Goal: Task Accomplishment & Management: Manage account settings

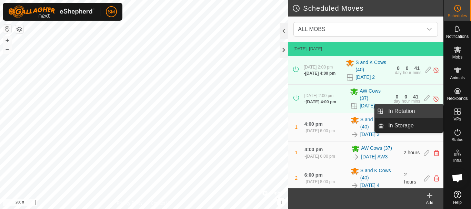
click at [417, 112] on link "In Rotation" at bounding box center [413, 111] width 59 height 14
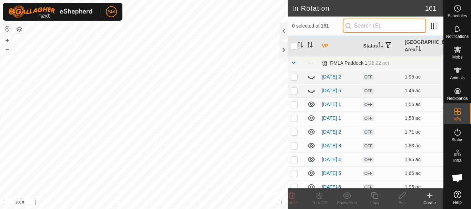
click at [376, 25] on input "text" at bounding box center [384, 26] width 83 height 14
paste input "[DATE] AW"
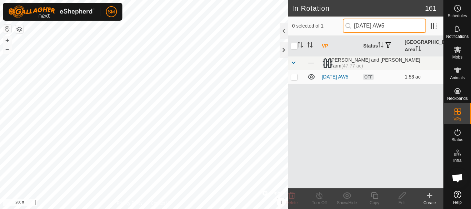
type input "[DATE] AW5"
click at [295, 78] on p-checkbox at bounding box center [294, 77] width 7 height 6
checkbox input "true"
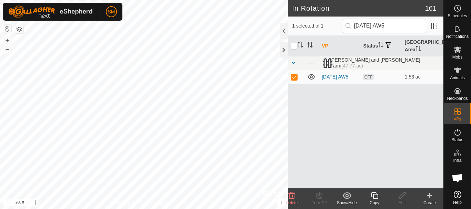
click at [376, 198] on icon at bounding box center [374, 196] width 9 height 8
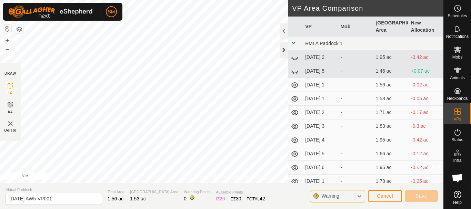
click at [284, 49] on div at bounding box center [283, 50] width 8 height 17
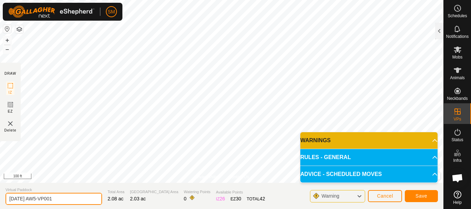
drag, startPoint x: 31, startPoint y: 200, endPoint x: 89, endPoint y: 201, distance: 58.3
click at [89, 201] on input "[DATE] AW5-VP001" at bounding box center [54, 199] width 96 height 12
drag, startPoint x: 42, startPoint y: 198, endPoint x: 0, endPoint y: 203, distance: 42.7
click at [0, 203] on section "Virtual Paddock [DATE] AW4 Total Area 2.08 ac Grazing Area 2.03 ac Watering Poi…" at bounding box center [221, 196] width 443 height 26
click at [65, 195] on input "[DATE] AW4" at bounding box center [54, 199] width 96 height 12
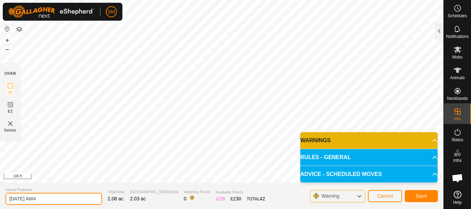
type input "[DATE] AW4"
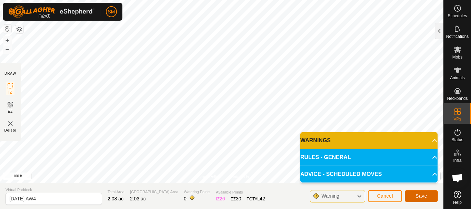
click at [424, 197] on span "Save" at bounding box center [421, 196] width 12 height 6
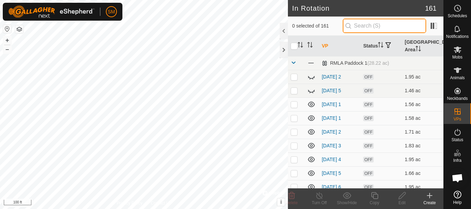
click at [372, 25] on input "text" at bounding box center [384, 26] width 83 height 14
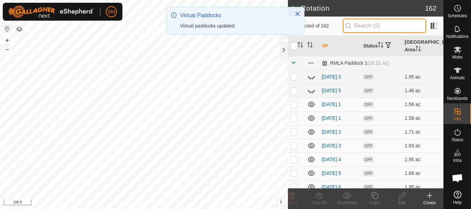
click at [372, 25] on input "text" at bounding box center [384, 26] width 83 height 14
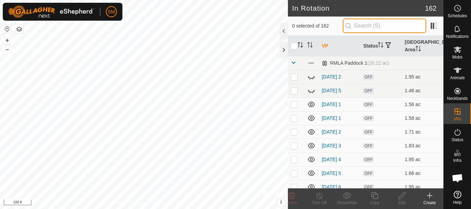
paste input "[DATE] AW"
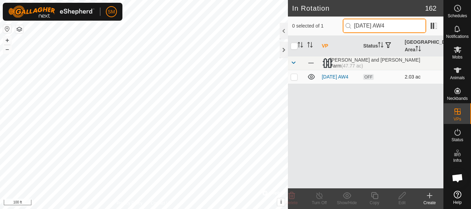
type input "[DATE] AW4"
click at [293, 79] on p-checkbox at bounding box center [294, 77] width 7 height 6
checkbox input "true"
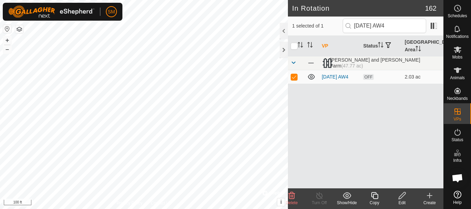
click at [376, 196] on icon at bounding box center [374, 196] width 9 height 8
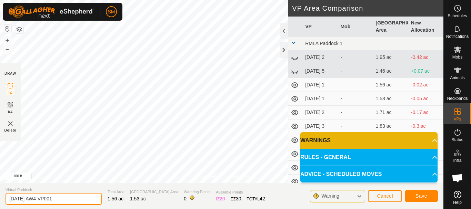
click at [62, 200] on input "[DATE] AW4-VP001" at bounding box center [54, 199] width 96 height 12
click at [63, 200] on input "[DATE] AW4-VP001" at bounding box center [54, 199] width 96 height 12
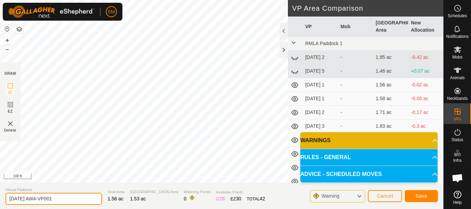
click at [63, 200] on input "[DATE] AW4-VP001" at bounding box center [54, 199] width 96 height 12
paste input "text"
type input "[DATE] AW5"
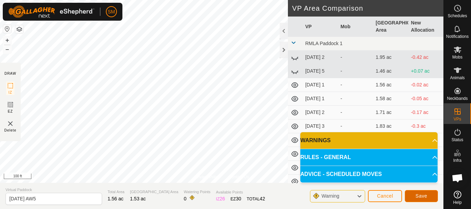
click at [422, 198] on span "Save" at bounding box center [421, 196] width 12 height 6
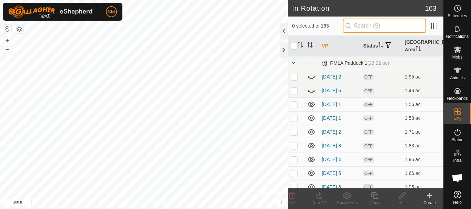
click at [382, 23] on input "text" at bounding box center [384, 26] width 83 height 14
paste input "[DATE] AW"
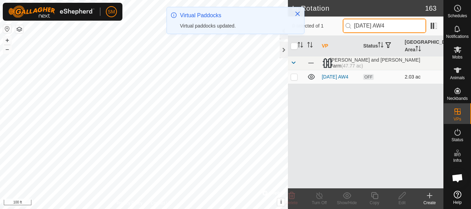
type input "[DATE] AW4"
click at [295, 78] on p-checkbox at bounding box center [294, 77] width 7 height 6
checkbox input "true"
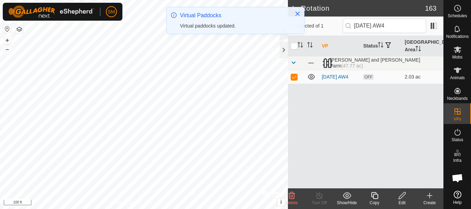
click at [376, 196] on icon at bounding box center [374, 196] width 9 height 8
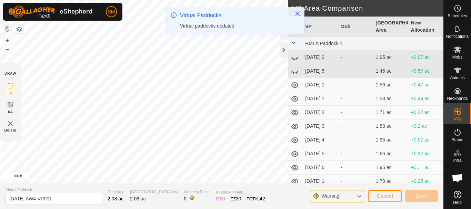
click at [283, 51] on div at bounding box center [283, 50] width 8 height 17
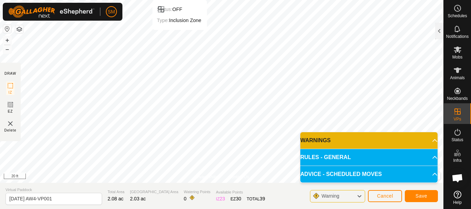
click at [179, 0] on html "SM Schedules Notifications Mobs Animals Neckbands VPs Status Infra Heatmap Help…" at bounding box center [235, 104] width 471 height 209
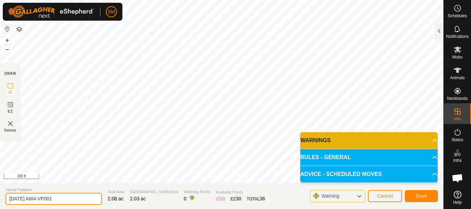
click at [64, 197] on input "[DATE] AW4-VP001" at bounding box center [54, 199] width 96 height 12
paste input "text"
type input "[DATE] AW6"
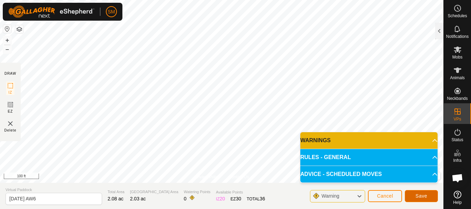
click at [420, 194] on span "Save" at bounding box center [421, 196] width 12 height 6
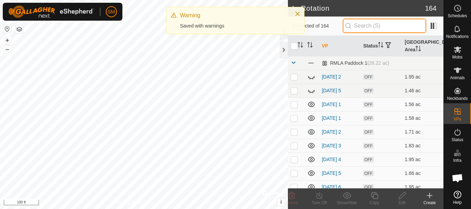
click at [389, 27] on input "text" at bounding box center [384, 26] width 83 height 14
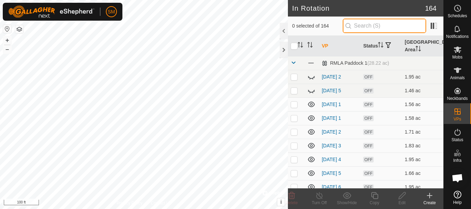
paste input "[DATE] AW"
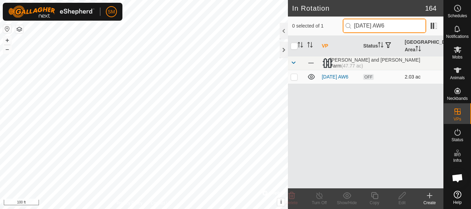
type input "[DATE] AW6"
click at [296, 79] on p-checkbox at bounding box center [294, 77] width 7 height 6
checkbox input "true"
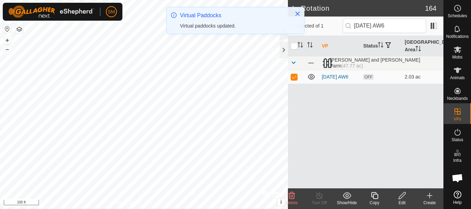
click at [375, 196] on icon at bounding box center [374, 196] width 9 height 8
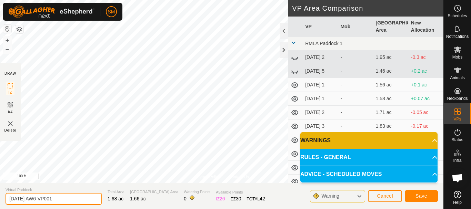
click at [68, 200] on input "[DATE] AW6-VP001" at bounding box center [54, 199] width 96 height 12
paste input "text"
type input "[DATE] AW1"
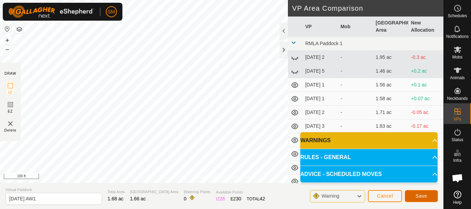
click at [427, 196] on button "Save" at bounding box center [421, 196] width 33 height 12
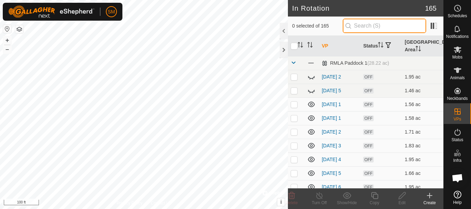
click at [379, 23] on input "text" at bounding box center [384, 26] width 83 height 14
paste input "[DATE] AW"
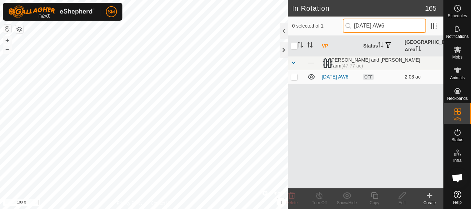
type input "[DATE] AW6"
click at [295, 78] on p-checkbox at bounding box center [294, 77] width 7 height 6
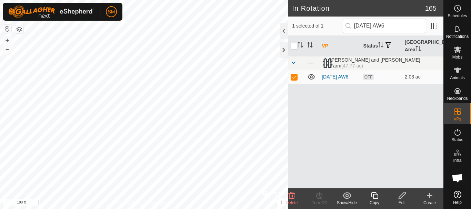
checkbox input "true"
click at [373, 197] on icon at bounding box center [374, 195] width 7 height 7
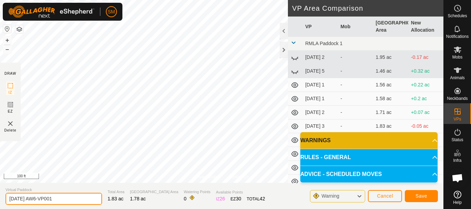
click at [69, 201] on input "[DATE] AW6-VP001" at bounding box center [54, 199] width 96 height 12
paste input "text"
type input "[DATE] AW2"
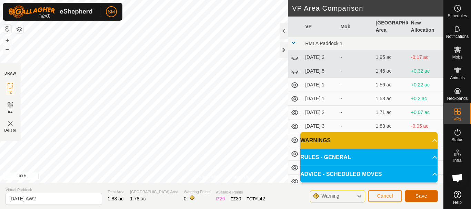
click at [421, 196] on span "Save" at bounding box center [421, 196] width 12 height 6
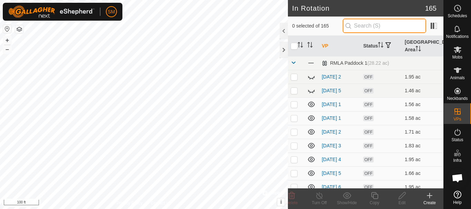
click at [373, 28] on input "text" at bounding box center [384, 26] width 83 height 14
paste input "[DATE] AW"
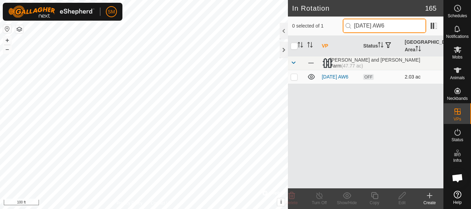
type input "[DATE] AW6"
click at [293, 77] on p-checkbox at bounding box center [294, 77] width 7 height 6
checkbox input "true"
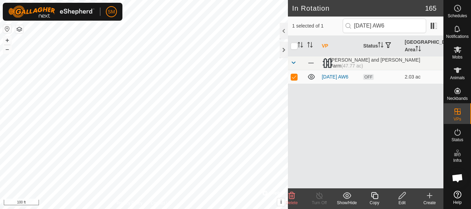
click at [375, 195] on icon at bounding box center [374, 196] width 9 height 8
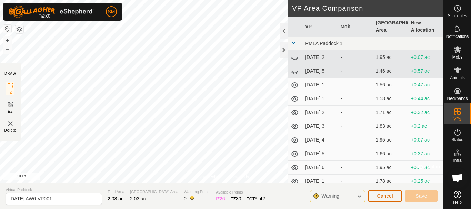
click at [388, 198] on span "Cancel" at bounding box center [385, 196] width 16 height 6
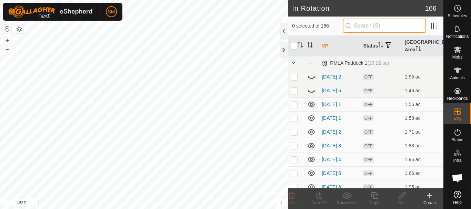
click at [376, 27] on input "text" at bounding box center [384, 26] width 83 height 14
paste input "[DATE] AW"
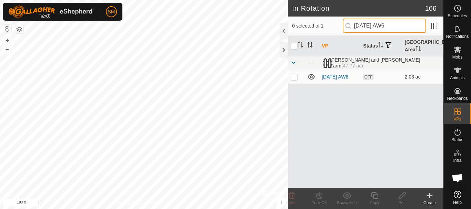
type input "[DATE] AW6"
click at [294, 79] on p-checkbox at bounding box center [294, 77] width 7 height 6
checkbox input "true"
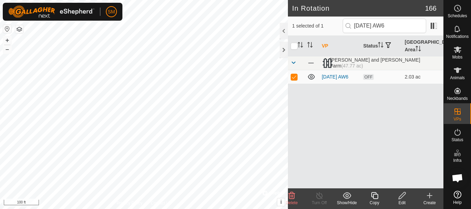
click at [374, 194] on icon at bounding box center [374, 196] width 9 height 8
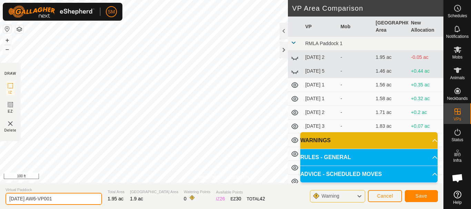
click at [71, 199] on input "[DATE] AW6-VP001" at bounding box center [54, 199] width 96 height 12
paste input "text"
type input "[DATE] AW3"
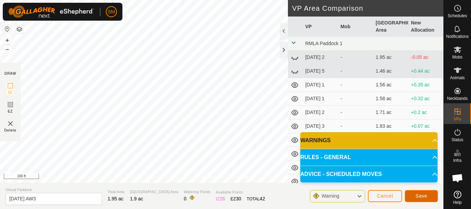
click at [421, 197] on span "Save" at bounding box center [421, 196] width 12 height 6
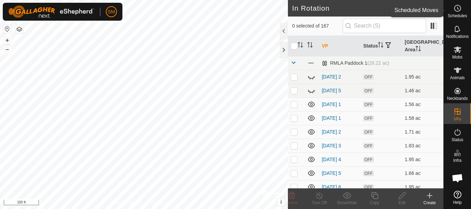
click at [458, 9] on icon at bounding box center [457, 8] width 8 height 8
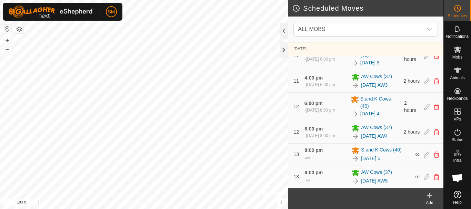
scroll to position [692, 0]
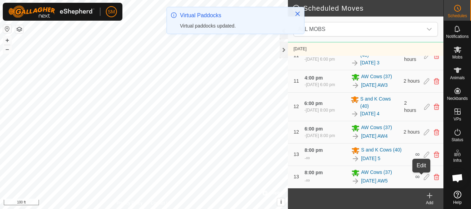
click at [424, 177] on icon at bounding box center [427, 177] width 6 height 6
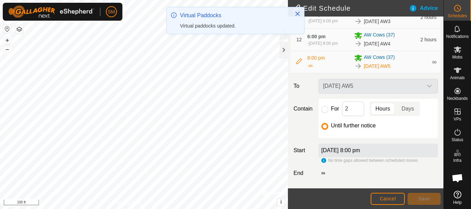
scroll to position [338, 0]
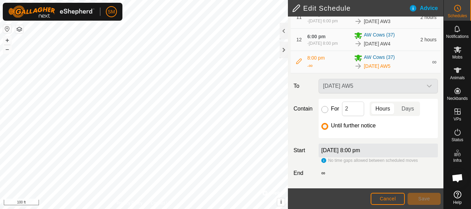
click at [324, 111] on input "For" at bounding box center [324, 109] width 7 height 7
radio input "true"
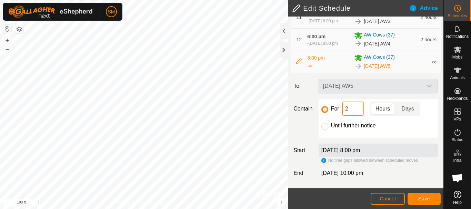
click at [345, 107] on input "2" at bounding box center [353, 109] width 22 height 14
type input "16"
click at [427, 199] on span "Save" at bounding box center [424, 199] width 12 height 6
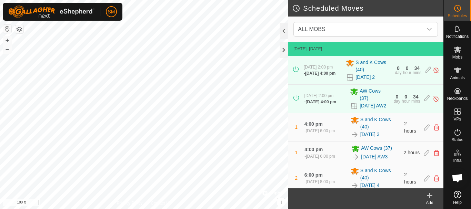
click at [427, 199] on icon at bounding box center [429, 196] width 8 height 8
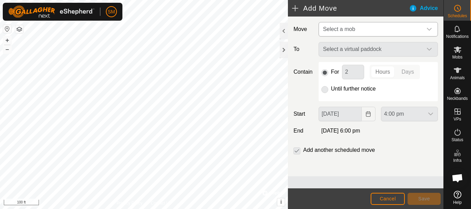
click at [377, 26] on span "Select a mob" at bounding box center [371, 29] width 102 height 14
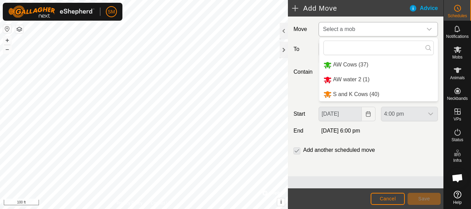
click at [371, 63] on li "AW Cows (37)" at bounding box center [378, 65] width 119 height 14
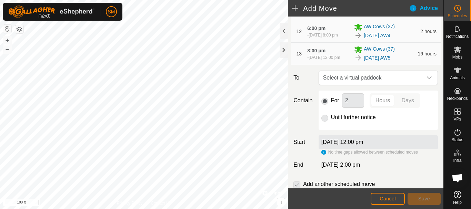
scroll to position [372, 0]
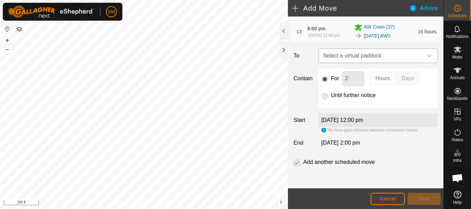
click at [426, 55] on icon "dropdown trigger" at bounding box center [429, 56] width 6 height 6
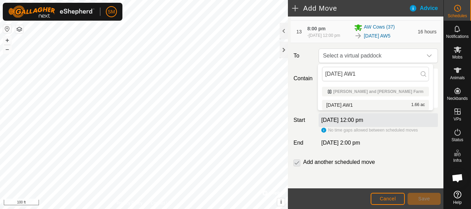
type input "[DATE] AW1"
click at [352, 104] on li "[DATE] AW1 1.66 ac" at bounding box center [375, 105] width 107 height 10
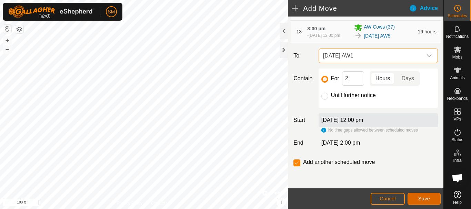
click at [429, 201] on span "Save" at bounding box center [424, 199] width 12 height 6
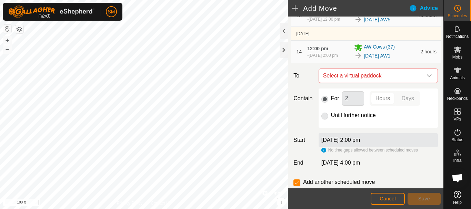
scroll to position [408, 0]
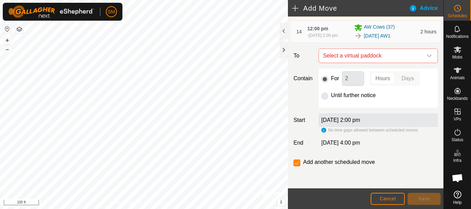
click at [426, 57] on icon "dropdown trigger" at bounding box center [429, 56] width 6 height 6
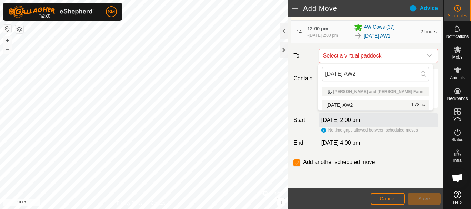
type input "[DATE] AW2"
click at [341, 106] on li "[DATE] AW2 1.78 ac" at bounding box center [375, 105] width 107 height 10
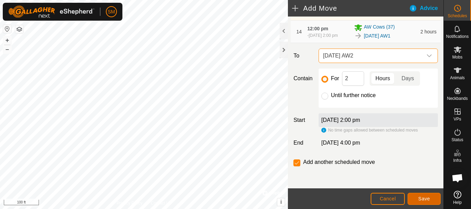
click at [427, 196] on button "Save" at bounding box center [423, 199] width 33 height 12
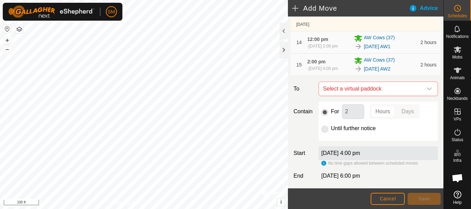
scroll to position [430, 0]
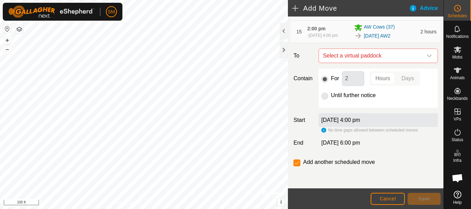
click at [426, 55] on icon "dropdown trigger" at bounding box center [429, 56] width 6 height 6
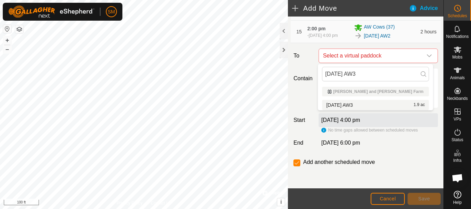
type input "[DATE] AW3"
click at [351, 105] on li "[DATE] AW3 1.9 ac" at bounding box center [375, 105] width 107 height 10
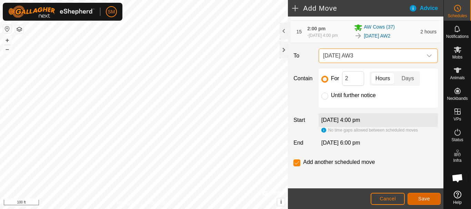
click at [428, 198] on span "Save" at bounding box center [424, 199] width 12 height 6
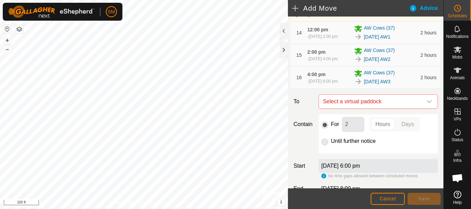
scroll to position [453, 0]
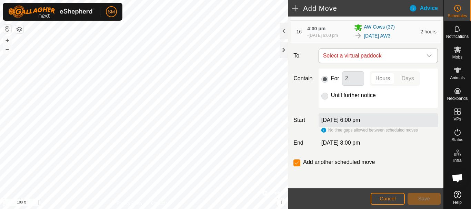
click at [426, 55] on icon "dropdown trigger" at bounding box center [429, 56] width 6 height 6
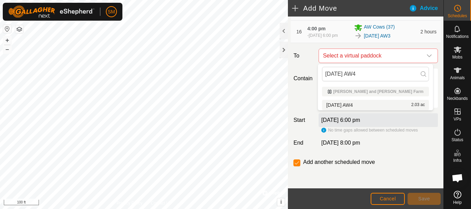
type input "[DATE] AW4"
click at [358, 103] on li "[DATE] AW4 2.03 ac" at bounding box center [375, 105] width 107 height 10
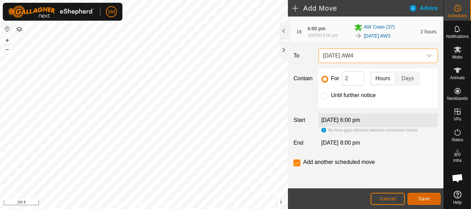
click at [427, 197] on span "Save" at bounding box center [424, 199] width 12 height 6
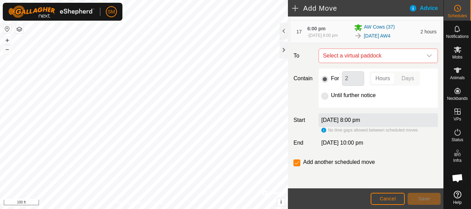
scroll to position [475, 0]
click at [426, 59] on icon "dropdown trigger" at bounding box center [429, 56] width 6 height 6
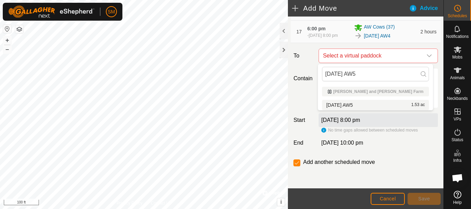
type input "[DATE] AW5"
click at [351, 104] on li "[DATE] AW5 1.53 ac" at bounding box center [375, 105] width 107 height 10
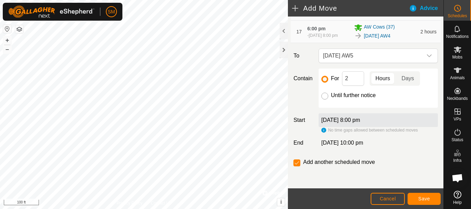
click at [321, 99] on input "Until further notice" at bounding box center [324, 96] width 7 height 7
radio input "true"
checkbox input "false"
click at [423, 197] on span "Save" at bounding box center [424, 199] width 12 height 6
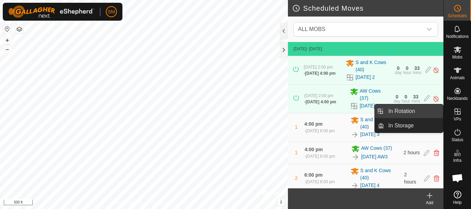
click at [403, 113] on link "In Rotation" at bounding box center [413, 111] width 59 height 14
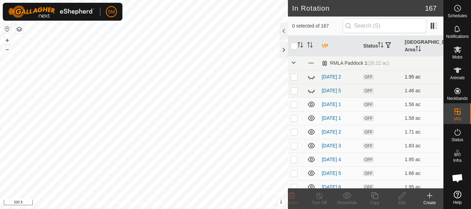
click at [294, 78] on p-checkbox at bounding box center [294, 77] width 7 height 6
checkbox input "true"
click at [311, 78] on icon at bounding box center [311, 77] width 8 height 8
click at [295, 93] on p-checkbox at bounding box center [294, 91] width 7 height 6
click at [312, 92] on icon at bounding box center [311, 90] width 8 height 8
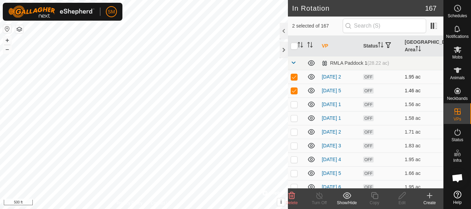
click at [292, 197] on icon at bounding box center [291, 195] width 7 height 7
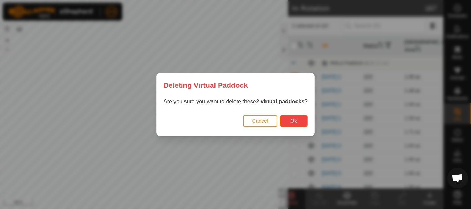
click at [295, 121] on span "Ok" at bounding box center [294, 121] width 7 height 6
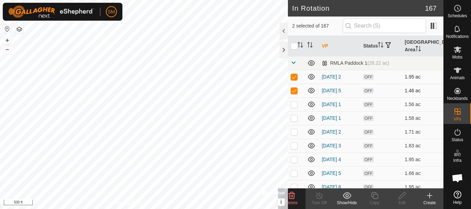
click at [297, 90] on p-checkbox at bounding box center [294, 91] width 7 height 6
checkbox input "false"
click at [292, 197] on icon at bounding box center [291, 196] width 8 height 8
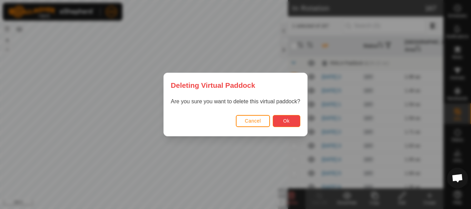
click at [280, 121] on button "Ok" at bounding box center [287, 121] width 28 height 12
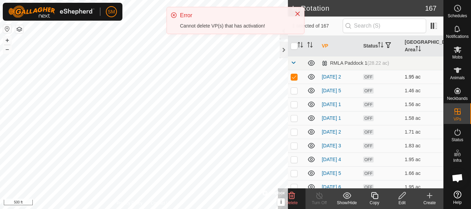
click at [296, 78] on p-checkbox at bounding box center [294, 77] width 7 height 6
checkbox input "false"
click at [295, 91] on p-checkbox at bounding box center [294, 91] width 7 height 6
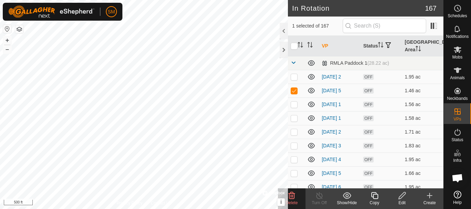
click at [292, 198] on icon at bounding box center [291, 195] width 7 height 7
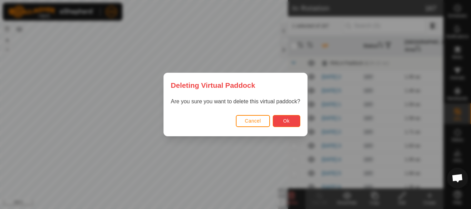
click at [287, 123] on span "Ok" at bounding box center [286, 121] width 7 height 6
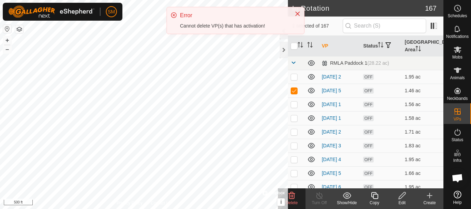
click at [309, 77] on icon at bounding box center [311, 77] width 8 height 8
click at [311, 90] on icon at bounding box center [311, 90] width 8 height 8
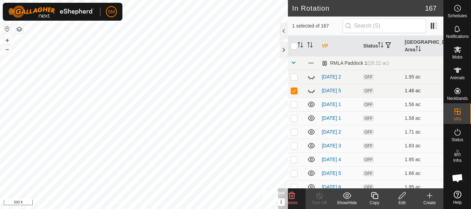
click at [296, 91] on p-checkbox at bounding box center [294, 91] width 7 height 6
checkbox input "false"
click at [294, 106] on p-checkbox at bounding box center [294, 105] width 7 height 6
checkbox input "true"
click at [292, 119] on p-checkbox at bounding box center [294, 118] width 7 height 6
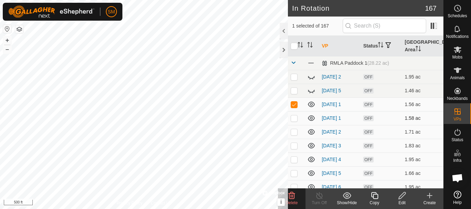
checkbox input "true"
click at [293, 131] on p-checkbox at bounding box center [294, 132] width 7 height 6
checkbox input "true"
click at [295, 145] on p-checkbox at bounding box center [294, 146] width 7 height 6
checkbox input "true"
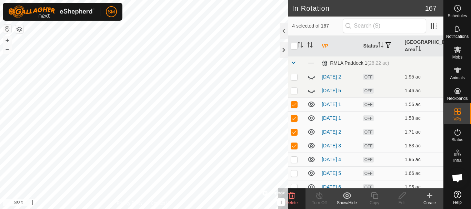
click at [295, 160] on p-checkbox at bounding box center [294, 160] width 7 height 6
checkbox input "true"
click at [295, 175] on p-checkbox at bounding box center [294, 174] width 7 height 6
checkbox input "true"
click at [296, 186] on p-checkbox at bounding box center [294, 187] width 7 height 6
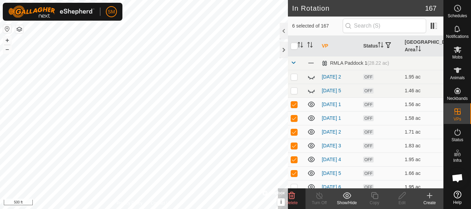
checkbox input "true"
click at [296, 199] on delete-svg-icon at bounding box center [292, 196] width 28 height 8
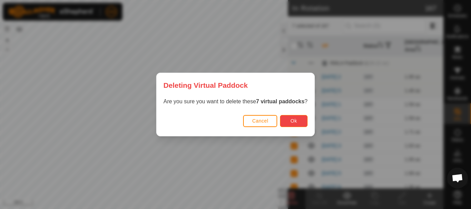
click at [299, 120] on button "Ok" at bounding box center [294, 121] width 28 height 12
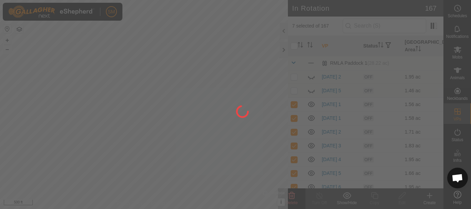
checkbox input "false"
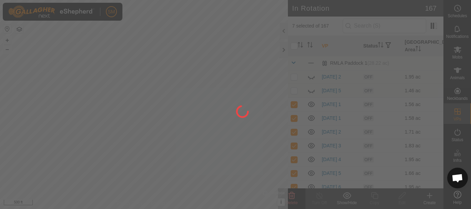
checkbox input "false"
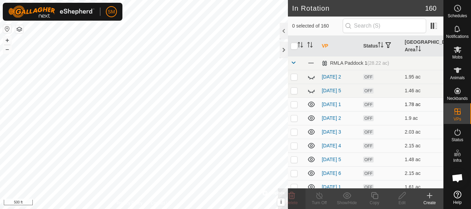
click at [292, 104] on p-checkbox at bounding box center [294, 105] width 7 height 6
checkbox input "true"
click at [296, 118] on p-checkbox at bounding box center [294, 118] width 7 height 6
checkbox input "true"
click at [294, 131] on p-checkbox at bounding box center [294, 132] width 7 height 6
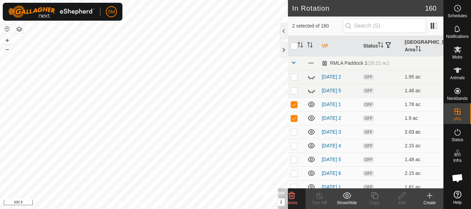
checkbox input "true"
click at [294, 147] on p-checkbox at bounding box center [294, 146] width 7 height 6
checkbox input "true"
click at [293, 157] on p-checkbox at bounding box center [294, 160] width 7 height 6
checkbox input "true"
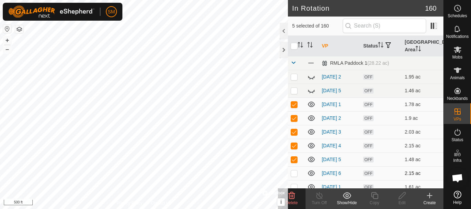
click at [293, 173] on p-checkbox at bounding box center [294, 174] width 7 height 6
checkbox input "true"
click at [291, 198] on icon at bounding box center [291, 196] width 8 height 8
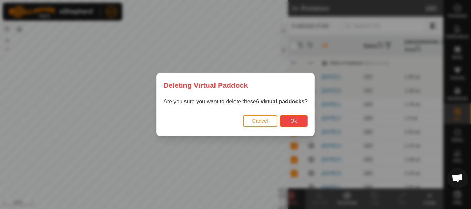
click at [292, 118] on button "Ok" at bounding box center [294, 121] width 28 height 12
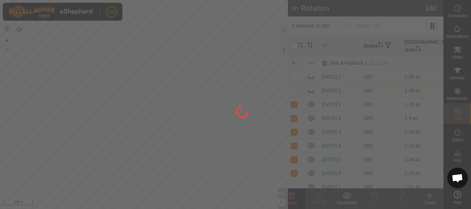
checkbox input "false"
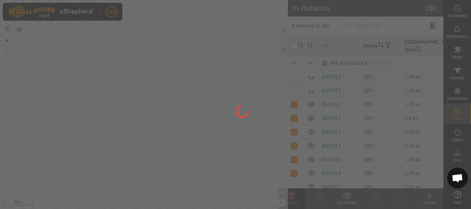
checkbox input "false"
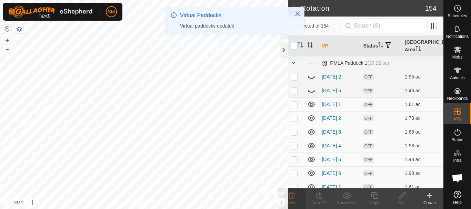
click at [295, 105] on p-checkbox at bounding box center [294, 105] width 7 height 6
checkbox input "true"
click at [296, 120] on p-checkbox at bounding box center [294, 118] width 7 height 6
checkbox input "true"
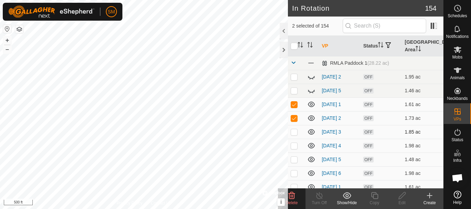
click at [294, 130] on p-checkbox at bounding box center [294, 132] width 7 height 6
checkbox input "true"
click at [293, 147] on p-checkbox at bounding box center [294, 146] width 7 height 6
checkbox input "true"
click at [294, 161] on p-checkbox at bounding box center [294, 160] width 7 height 6
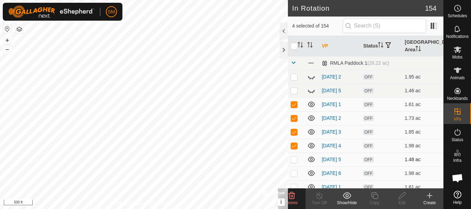
checkbox input "true"
click at [292, 174] on p-checkbox at bounding box center [294, 174] width 7 height 6
checkbox input "true"
click at [291, 202] on span "Delete" at bounding box center [292, 203] width 12 height 5
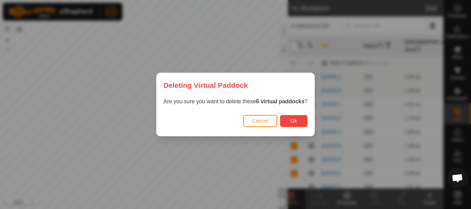
click at [296, 122] on span "Ok" at bounding box center [294, 121] width 7 height 6
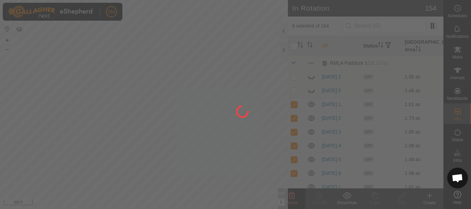
checkbox input "false"
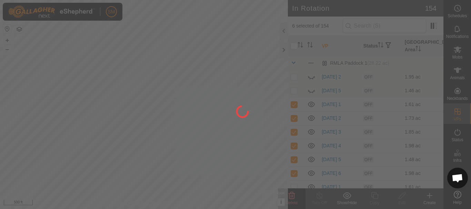
checkbox input "false"
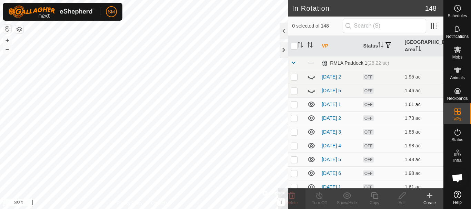
click at [293, 103] on p-checkbox at bounding box center [294, 105] width 7 height 6
checkbox input "true"
click at [292, 118] on p-checkbox at bounding box center [294, 118] width 7 height 6
checkbox input "true"
click at [292, 132] on p-checkbox at bounding box center [294, 132] width 7 height 6
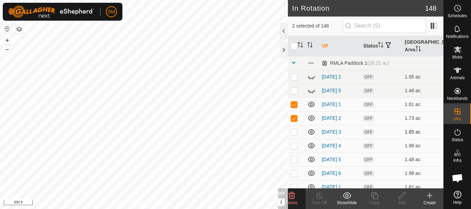
checkbox input "true"
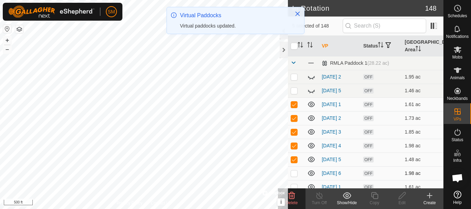
click at [294, 172] on p-checkbox at bounding box center [294, 174] width 7 height 6
checkbox input "true"
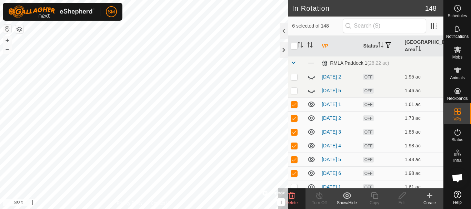
click at [291, 198] on icon at bounding box center [291, 196] width 8 height 8
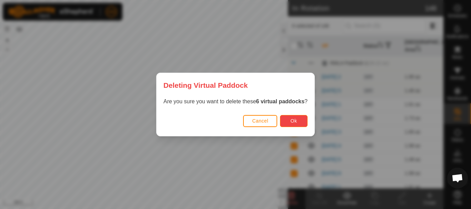
click at [295, 117] on button "Ok" at bounding box center [294, 121] width 28 height 12
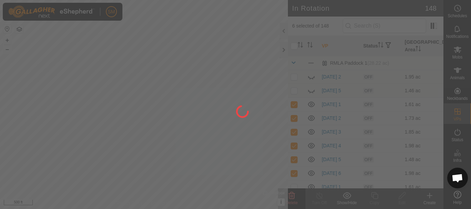
checkbox input "false"
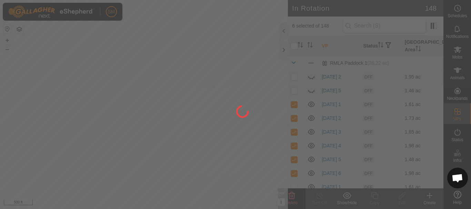
checkbox input "false"
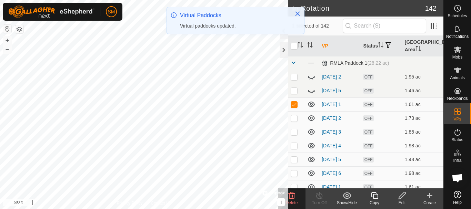
click at [294, 116] on p-checkbox at bounding box center [294, 118] width 7 height 6
checkbox input "true"
click at [295, 133] on p-checkbox at bounding box center [294, 132] width 7 height 6
checkbox input "true"
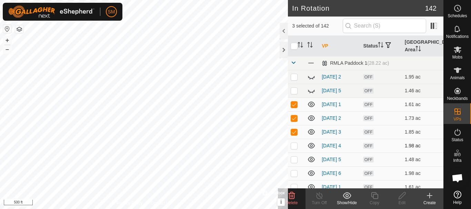
click at [291, 148] on p-checkbox at bounding box center [294, 146] width 7 height 6
checkbox input "true"
click at [292, 161] on p-checkbox at bounding box center [294, 160] width 7 height 6
checkbox input "true"
click at [294, 176] on td at bounding box center [296, 173] width 17 height 14
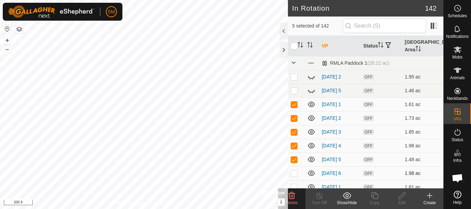
checkbox input "true"
click at [294, 198] on icon at bounding box center [291, 195] width 7 height 7
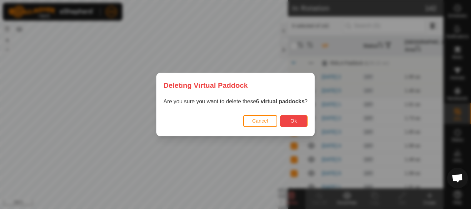
click at [294, 121] on span "Ok" at bounding box center [294, 121] width 7 height 6
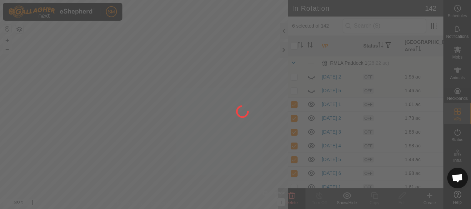
checkbox input "false"
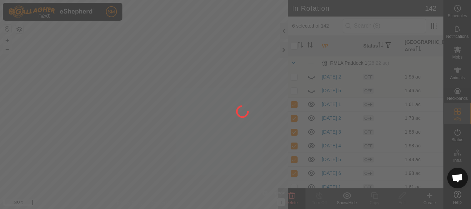
checkbox input "false"
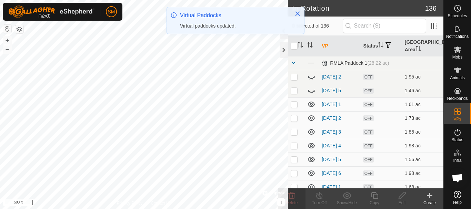
click at [293, 105] on p-checkbox at bounding box center [294, 105] width 7 height 6
checkbox input "true"
click at [294, 120] on p-checkbox at bounding box center [294, 118] width 7 height 6
checkbox input "true"
click at [296, 135] on td at bounding box center [296, 132] width 17 height 14
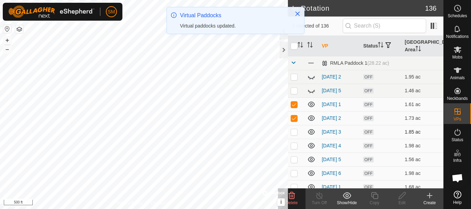
checkbox input "true"
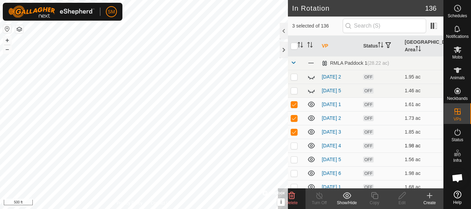
click at [296, 145] on p-checkbox at bounding box center [294, 146] width 7 height 6
checkbox input "true"
click at [294, 158] on p-checkbox at bounding box center [294, 160] width 7 height 6
checkbox input "true"
click at [293, 174] on p-checkbox at bounding box center [294, 174] width 7 height 6
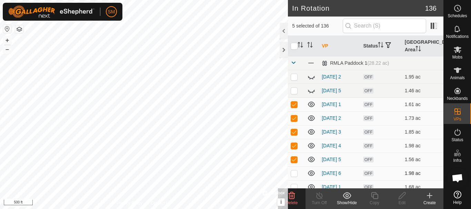
checkbox input "true"
click at [294, 197] on icon at bounding box center [291, 195] width 7 height 7
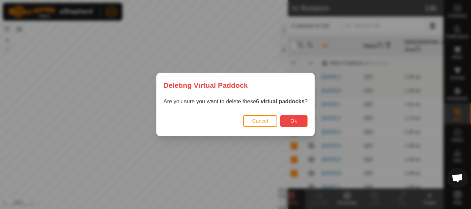
click at [297, 118] on button "Ok" at bounding box center [294, 121] width 28 height 12
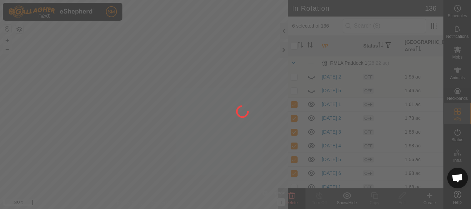
checkbox input "false"
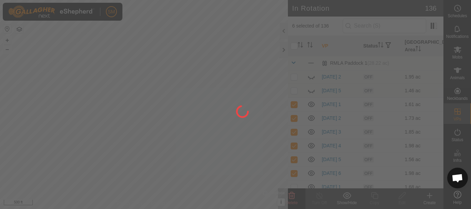
checkbox input "false"
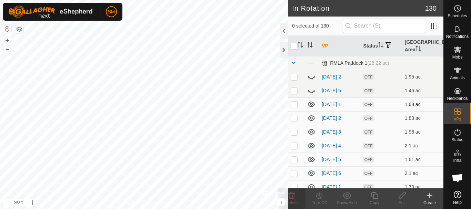
click at [295, 104] on p-checkbox at bounding box center [294, 105] width 7 height 6
checkbox input "true"
click at [295, 118] on p-checkbox at bounding box center [294, 118] width 7 height 6
checkbox input "true"
click at [293, 131] on p-checkbox at bounding box center [294, 132] width 7 height 6
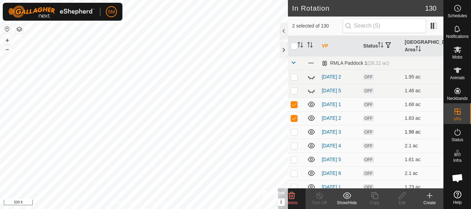
checkbox input "true"
click at [292, 147] on p-checkbox at bounding box center [294, 146] width 7 height 6
checkbox input "true"
click at [292, 162] on p-checkbox at bounding box center [294, 160] width 7 height 6
checkbox input "true"
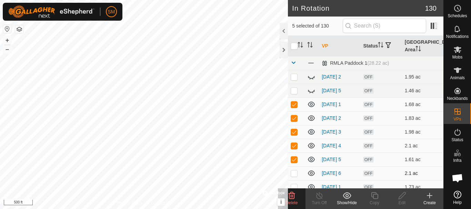
click at [294, 176] on td at bounding box center [296, 173] width 17 height 14
checkbox input "true"
click at [293, 195] on icon at bounding box center [291, 196] width 8 height 8
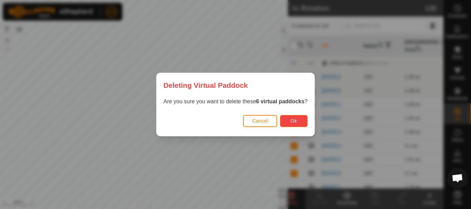
click at [295, 119] on span "Ok" at bounding box center [294, 121] width 7 height 6
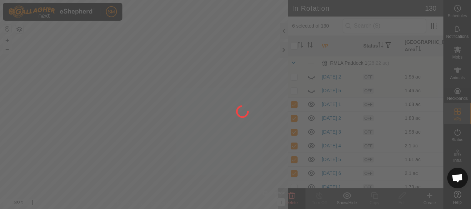
checkbox input "false"
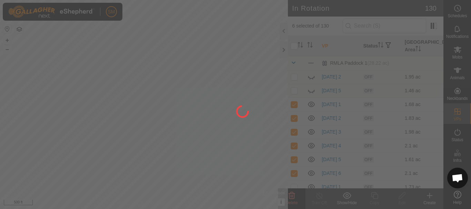
checkbox input "false"
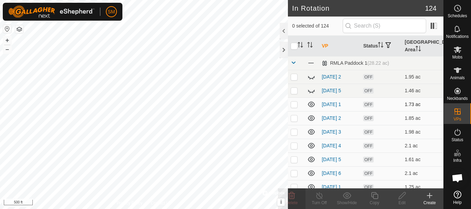
click at [292, 105] on p-checkbox at bounding box center [294, 105] width 7 height 6
checkbox input "true"
click at [292, 119] on p-checkbox at bounding box center [294, 118] width 7 height 6
checkbox input "true"
click at [293, 133] on p-checkbox at bounding box center [294, 132] width 7 height 6
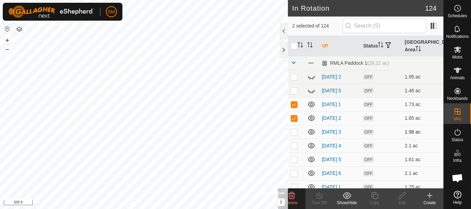
checkbox input "true"
click at [293, 149] on td at bounding box center [296, 146] width 17 height 14
checkbox input "true"
click at [293, 158] on p-checkbox at bounding box center [294, 160] width 7 height 6
checkbox input "true"
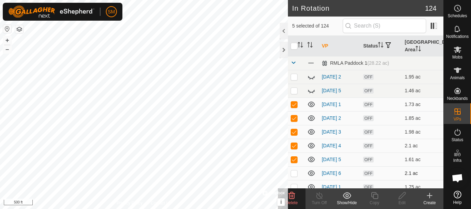
click at [293, 171] on p-checkbox at bounding box center [294, 174] width 7 height 6
checkbox input "true"
click at [292, 197] on icon at bounding box center [291, 195] width 7 height 7
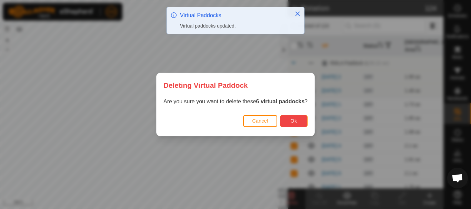
click at [300, 120] on button "Ok" at bounding box center [294, 121] width 28 height 12
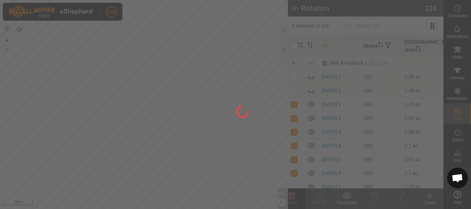
checkbox input "false"
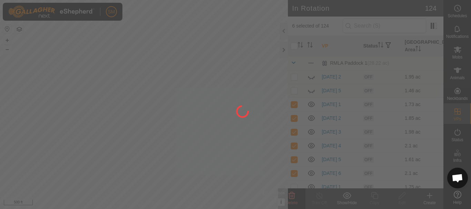
checkbox input "false"
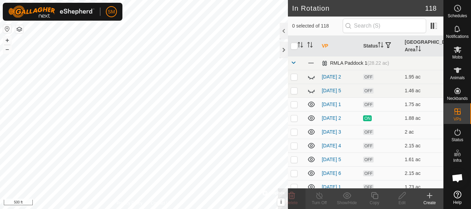
click at [294, 61] on span at bounding box center [294, 63] width 6 height 6
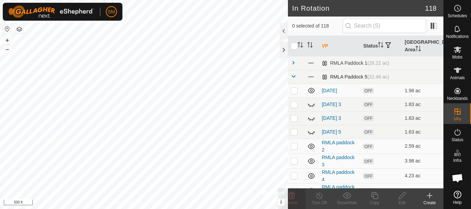
click at [293, 75] on span at bounding box center [294, 77] width 6 height 6
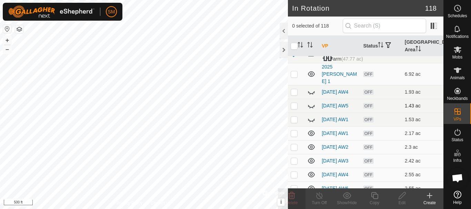
scroll to position [69, 0]
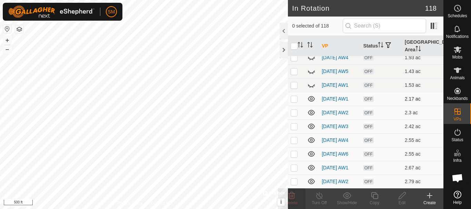
click at [292, 96] on p-checkbox at bounding box center [294, 99] width 7 height 6
checkbox input "true"
click at [293, 110] on p-checkbox at bounding box center [294, 113] width 7 height 6
checkbox input "true"
click at [293, 125] on p-checkbox at bounding box center [294, 127] width 7 height 6
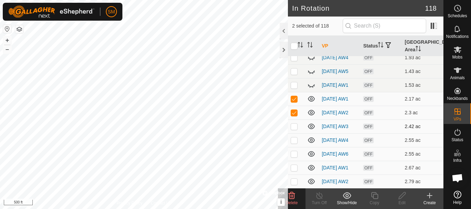
checkbox input "true"
click at [293, 138] on p-checkbox at bounding box center [294, 141] width 7 height 6
checkbox input "true"
click at [293, 153] on p-checkbox at bounding box center [294, 154] width 7 height 6
checkbox input "true"
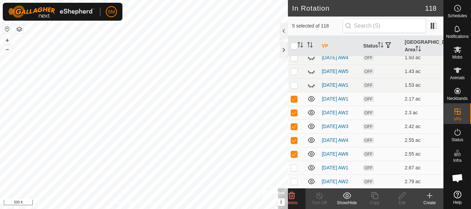
click at [291, 199] on icon at bounding box center [291, 195] width 7 height 7
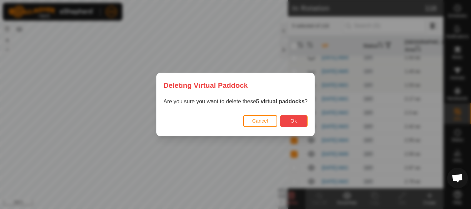
click at [289, 124] on button "Ok" at bounding box center [294, 121] width 28 height 12
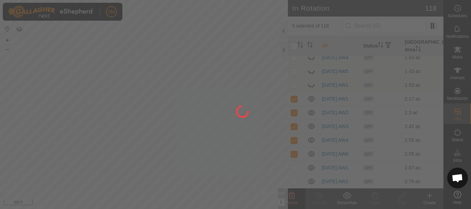
checkbox input "false"
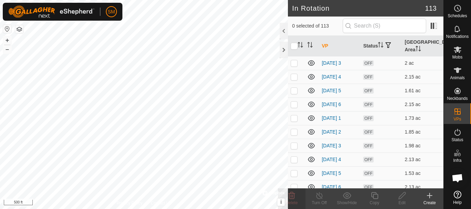
scroll to position [0, 0]
click at [292, 62] on span at bounding box center [294, 63] width 6 height 6
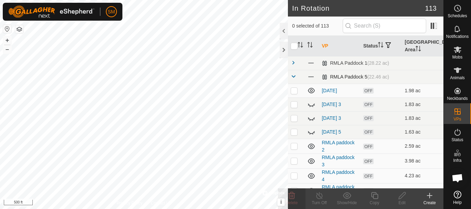
click at [293, 75] on span at bounding box center [294, 77] width 6 height 6
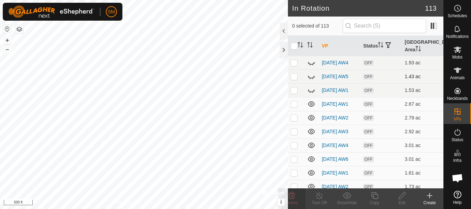
scroll to position [69, 0]
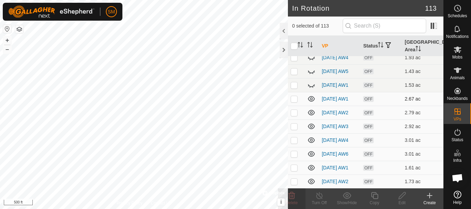
click at [294, 97] on p-checkbox at bounding box center [294, 99] width 7 height 6
checkbox input "true"
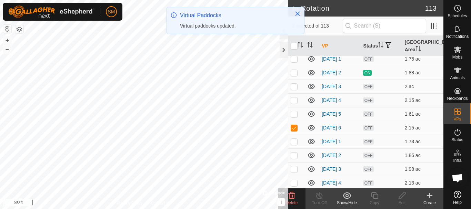
scroll to position [34, 0]
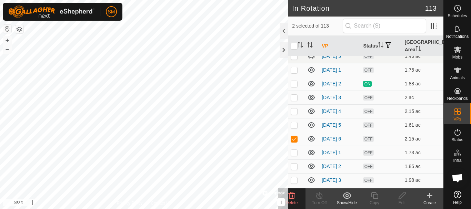
click at [292, 139] on p-checkbox at bounding box center [294, 139] width 7 height 6
checkbox input "false"
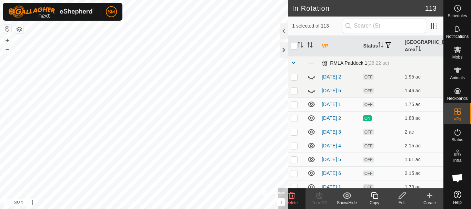
click at [294, 63] on span at bounding box center [294, 63] width 6 height 6
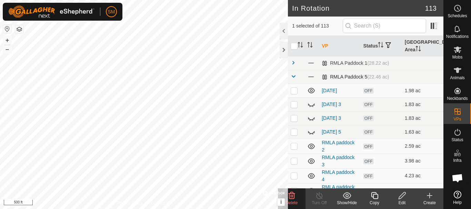
click at [294, 76] on span at bounding box center [294, 77] width 6 height 6
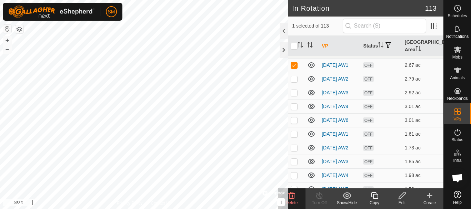
scroll to position [103, 0]
click at [294, 76] on p-checkbox at bounding box center [294, 78] width 7 height 6
checkbox input "true"
click at [293, 95] on td at bounding box center [296, 92] width 17 height 14
checkbox input "true"
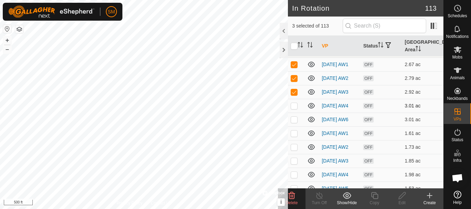
click at [295, 105] on p-checkbox at bounding box center [294, 106] width 7 height 6
checkbox input "true"
click at [295, 120] on p-checkbox at bounding box center [294, 120] width 7 height 6
checkbox input "true"
click at [294, 134] on p-checkbox at bounding box center [294, 134] width 7 height 6
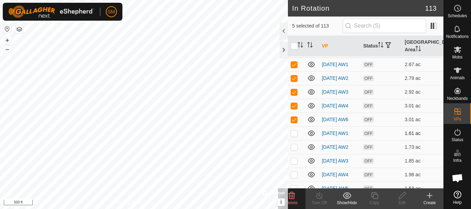
checkbox input "true"
click at [295, 149] on p-checkbox at bounding box center [294, 147] width 7 height 6
checkbox input "true"
click at [294, 164] on p-checkbox at bounding box center [294, 161] width 7 height 6
checkbox input "true"
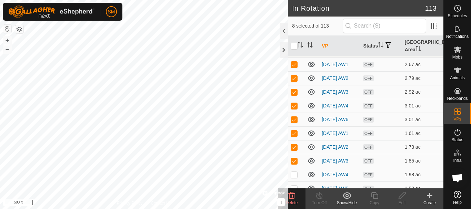
click at [293, 177] on p-checkbox at bounding box center [294, 175] width 7 height 6
checkbox input "true"
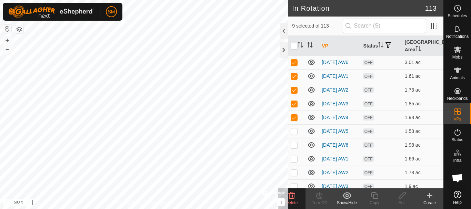
scroll to position [172, 0]
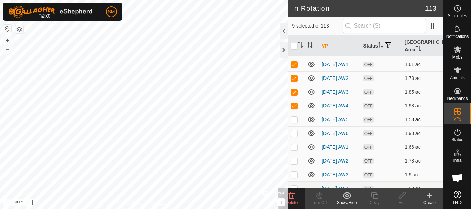
click at [292, 122] on p-checkbox at bounding box center [294, 120] width 7 height 6
checkbox input "true"
click at [293, 136] on p-checkbox at bounding box center [294, 134] width 7 height 6
checkbox input "true"
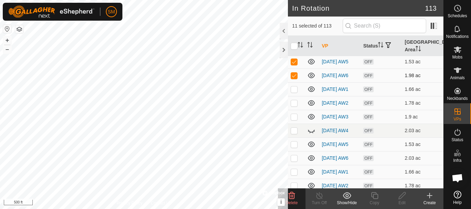
scroll to position [241, 0]
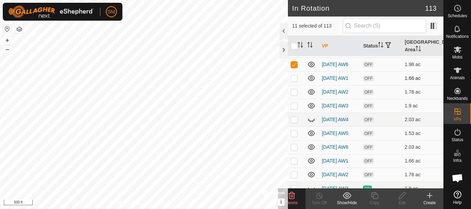
click at [295, 81] on p-checkbox at bounding box center [294, 78] width 7 height 6
checkbox input "true"
click at [294, 95] on p-checkbox at bounding box center [294, 92] width 7 height 6
checkbox input "true"
click at [294, 109] on p-checkbox at bounding box center [294, 106] width 7 height 6
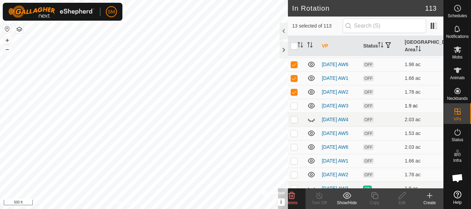
checkbox input "true"
click at [294, 122] on p-checkbox at bounding box center [294, 120] width 7 height 6
checkbox input "true"
click at [295, 136] on p-checkbox at bounding box center [294, 134] width 7 height 6
checkbox input "true"
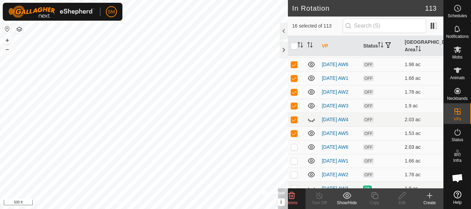
click at [293, 150] on p-checkbox at bounding box center [294, 147] width 7 height 6
checkbox input "true"
click at [292, 164] on p-tablecheckbox at bounding box center [294, 161] width 7 height 6
checkbox input "true"
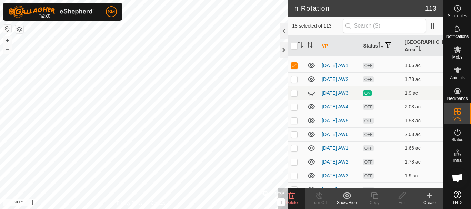
scroll to position [345, 0]
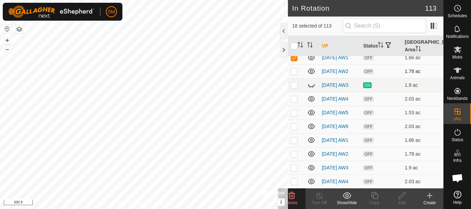
click at [294, 74] on p-checkbox at bounding box center [294, 72] width 7 height 6
checkbox input "true"
click at [294, 102] on p-checkbox at bounding box center [294, 99] width 7 height 6
checkbox input "true"
click at [293, 115] on p-checkbox at bounding box center [294, 113] width 7 height 6
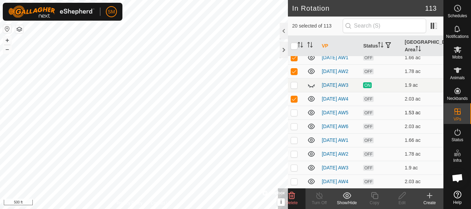
checkbox input "true"
click at [293, 129] on p-checkbox at bounding box center [294, 127] width 7 height 6
checkbox input "true"
click at [294, 143] on p-checkbox at bounding box center [294, 141] width 7 height 6
checkbox input "true"
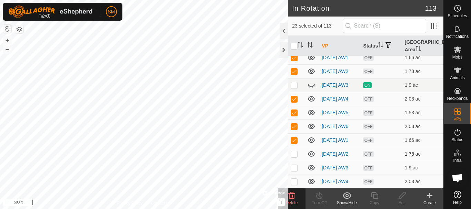
click at [293, 157] on p-checkbox at bounding box center [294, 154] width 7 height 6
checkbox input "true"
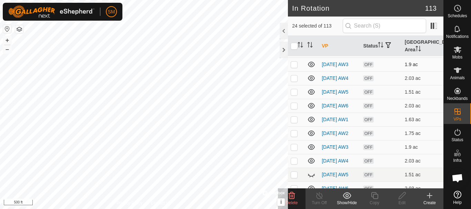
click at [294, 67] on p-checkbox at bounding box center [294, 65] width 7 height 6
checkbox input "true"
click at [294, 81] on p-checkbox at bounding box center [294, 78] width 7 height 6
checkbox input "true"
click at [293, 95] on p-checkbox at bounding box center [294, 92] width 7 height 6
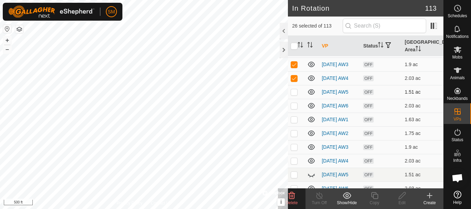
checkbox input "true"
click at [295, 109] on p-checkbox at bounding box center [294, 106] width 7 height 6
checkbox input "true"
click at [294, 122] on p-checkbox at bounding box center [294, 120] width 7 height 6
checkbox input "true"
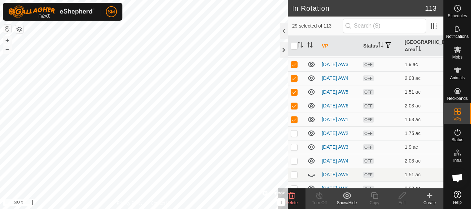
click at [293, 136] on p-checkbox at bounding box center [294, 134] width 7 height 6
checkbox input "true"
click at [293, 150] on p-checkbox at bounding box center [294, 147] width 7 height 6
checkbox input "true"
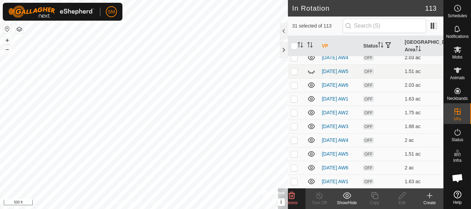
click at [290, 64] on td at bounding box center [296, 58] width 17 height 14
checkbox input "true"
click at [292, 74] on p-checkbox at bounding box center [294, 72] width 7 height 6
checkbox input "true"
click at [294, 92] on td at bounding box center [296, 85] width 17 height 14
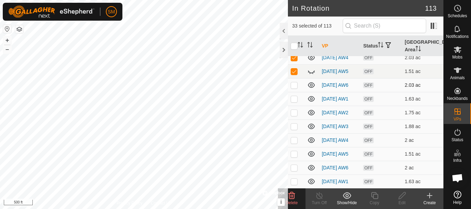
checkbox input "true"
click at [295, 102] on p-checkbox at bounding box center [294, 99] width 7 height 6
checkbox input "true"
click at [293, 115] on p-checkbox at bounding box center [294, 113] width 7 height 6
checkbox input "true"
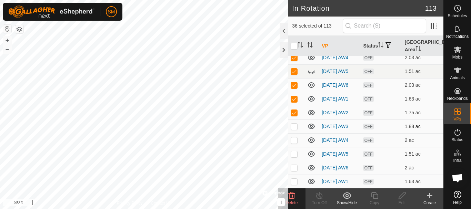
click at [295, 129] on p-checkbox at bounding box center [294, 127] width 7 height 6
checkbox input "true"
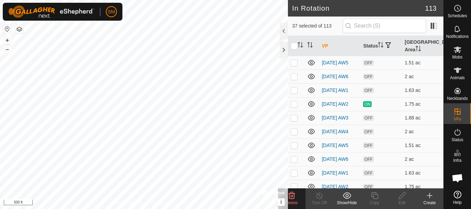
scroll to position [655, 0]
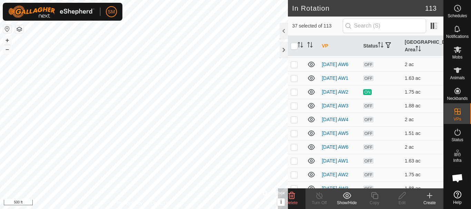
click at [295, 40] on p-checkbox at bounding box center [294, 37] width 7 height 6
checkbox input "true"
click at [295, 53] on p-checkbox at bounding box center [294, 51] width 7 height 6
checkbox input "true"
click at [294, 67] on p-checkbox at bounding box center [294, 65] width 7 height 6
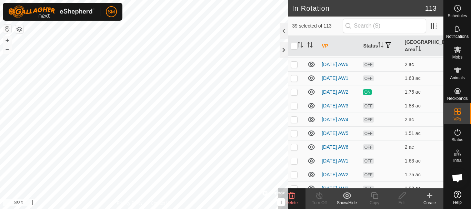
checkbox input "true"
click at [292, 203] on span "Delete" at bounding box center [292, 203] width 12 height 5
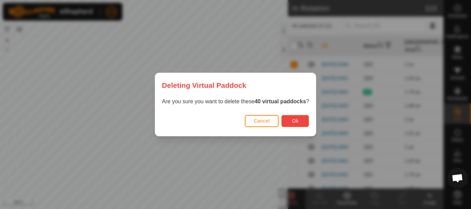
click at [294, 123] on span "Ok" at bounding box center [295, 121] width 7 height 6
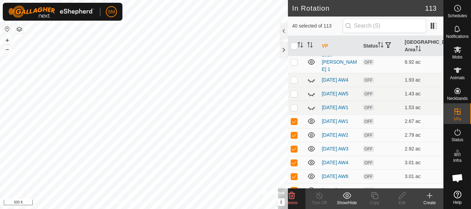
scroll to position [34, 0]
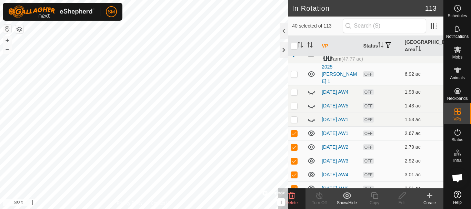
click at [294, 131] on p-checkbox at bounding box center [294, 134] width 7 height 6
checkbox input "false"
click at [296, 144] on p-checkbox at bounding box center [294, 147] width 7 height 6
checkbox input "false"
click at [294, 156] on td at bounding box center [296, 161] width 17 height 14
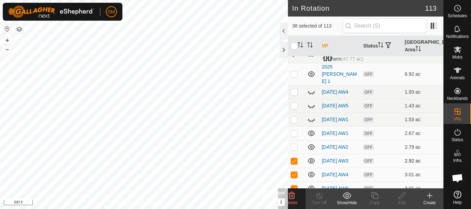
checkbox input "false"
click at [294, 171] on td at bounding box center [296, 175] width 17 height 14
checkbox input "false"
click at [293, 183] on td at bounding box center [296, 189] width 17 height 14
checkbox input "false"
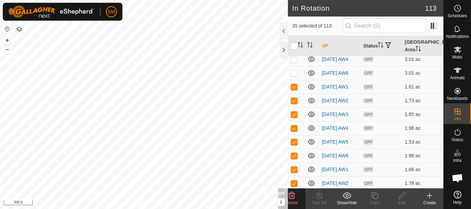
scroll to position [138, 0]
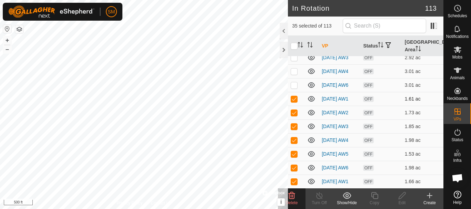
click at [295, 103] on td at bounding box center [296, 99] width 17 height 14
checkbox input "false"
click at [294, 114] on p-checkbox at bounding box center [294, 113] width 7 height 6
checkbox input "false"
click at [293, 128] on p-checkbox at bounding box center [294, 127] width 7 height 6
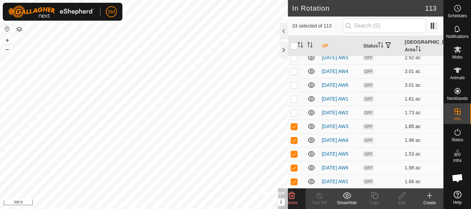
checkbox input "false"
click at [295, 143] on p-checkbox at bounding box center [294, 141] width 7 height 6
checkbox input "false"
click at [293, 157] on p-checkbox at bounding box center [294, 154] width 7 height 6
checkbox input "false"
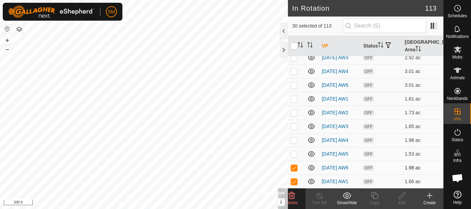
click at [296, 171] on p-checkbox at bounding box center [294, 168] width 7 height 6
checkbox input "false"
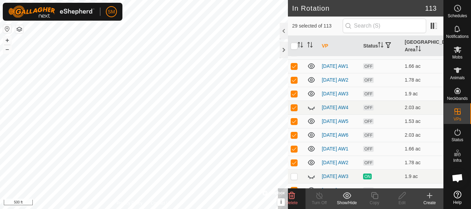
scroll to position [241, 0]
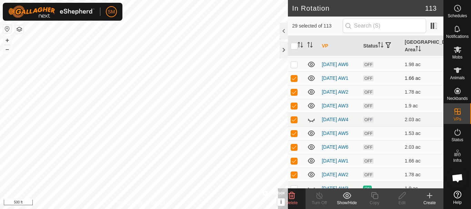
click at [295, 81] on p-checkbox at bounding box center [294, 78] width 7 height 6
checkbox input "false"
click at [294, 95] on p-checkbox at bounding box center [294, 92] width 7 height 6
checkbox input "false"
click at [295, 109] on p-checkbox at bounding box center [294, 106] width 7 height 6
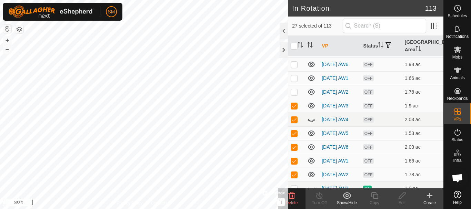
checkbox input "false"
click at [295, 122] on p-checkbox at bounding box center [294, 120] width 7 height 6
checkbox input "false"
click at [293, 136] on p-checkbox at bounding box center [294, 134] width 7 height 6
checkbox input "false"
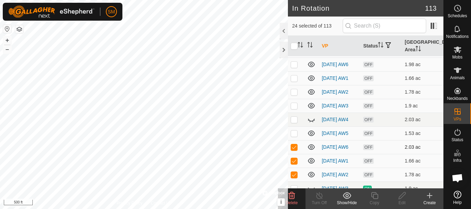
click at [294, 150] on p-checkbox at bounding box center [294, 147] width 7 height 6
checkbox input "false"
click at [293, 164] on p-checkbox at bounding box center [294, 161] width 7 height 6
checkbox input "false"
click at [295, 182] on td at bounding box center [296, 175] width 17 height 14
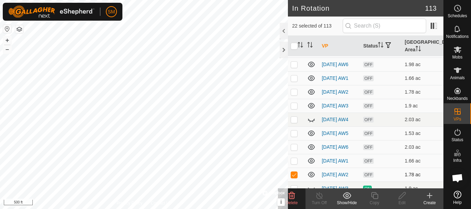
checkbox input "false"
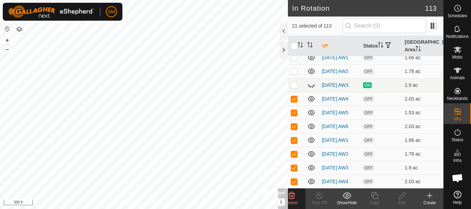
scroll to position [379, 0]
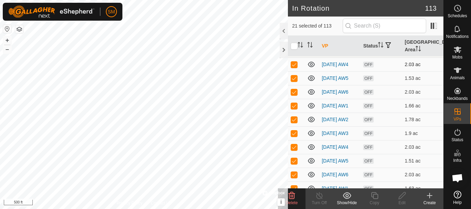
click at [295, 67] on p-checkbox at bounding box center [294, 65] width 7 height 6
checkbox input "false"
click at [296, 85] on td at bounding box center [296, 78] width 17 height 14
checkbox input "false"
click at [296, 95] on p-checkbox at bounding box center [294, 92] width 7 height 6
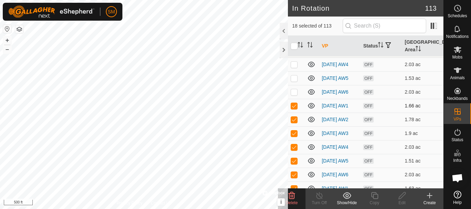
drag, startPoint x: 296, startPoint y: 125, endPoint x: 296, endPoint y: 129, distance: 3.8
click at [296, 109] on p-checkbox at bounding box center [294, 106] width 7 height 6
click at [295, 122] on p-checkbox at bounding box center [294, 120] width 7 height 6
click at [295, 140] on td at bounding box center [296, 133] width 17 height 14
click at [294, 150] on p-checkbox at bounding box center [294, 147] width 7 height 6
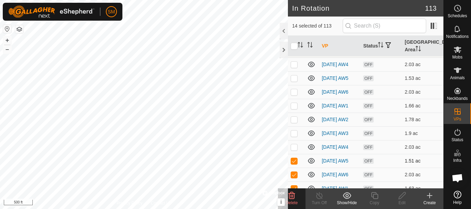
click at [294, 164] on p-checkbox at bounding box center [294, 161] width 7 height 6
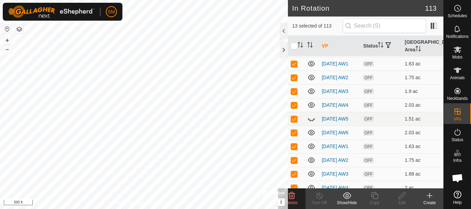
scroll to position [517, 0]
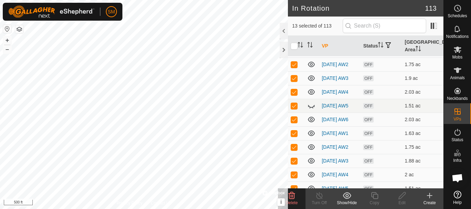
click at [293, 40] on p-checkbox at bounding box center [294, 37] width 7 height 6
click at [294, 53] on p-checkbox at bounding box center [294, 51] width 7 height 6
click at [294, 71] on td at bounding box center [296, 65] width 17 height 14
click at [296, 81] on p-checkbox at bounding box center [294, 78] width 7 height 6
click at [295, 95] on p-checkbox at bounding box center [294, 92] width 7 height 6
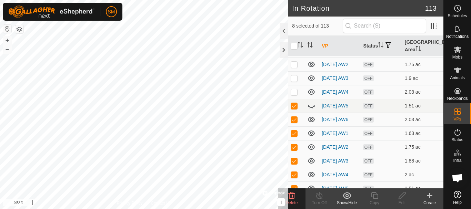
click at [295, 109] on p-checkbox at bounding box center [294, 106] width 7 height 6
click at [294, 122] on p-checkbox at bounding box center [294, 120] width 7 height 6
click at [294, 136] on p-checkbox at bounding box center [294, 134] width 7 height 6
click at [293, 150] on p-checkbox at bounding box center [294, 147] width 7 height 6
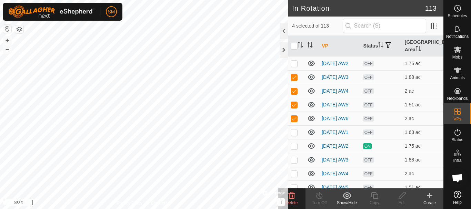
scroll to position [620, 0]
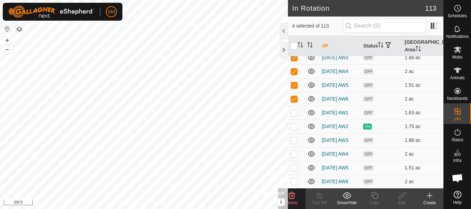
click at [291, 47] on p-checkbox at bounding box center [294, 44] width 7 height 6
click at [293, 33] on p-checkbox at bounding box center [294, 30] width 7 height 6
click at [292, 200] on icon at bounding box center [291, 196] width 8 height 8
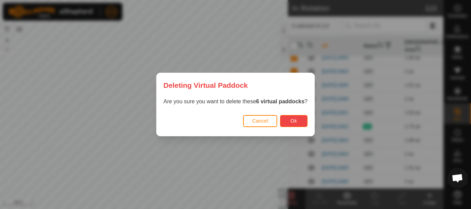
click at [299, 119] on button "Ok" at bounding box center [294, 121] width 28 height 12
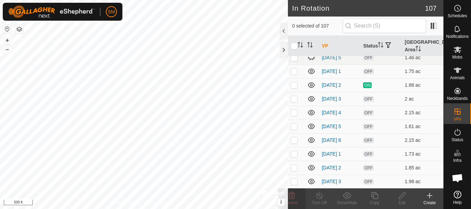
scroll to position [0, 0]
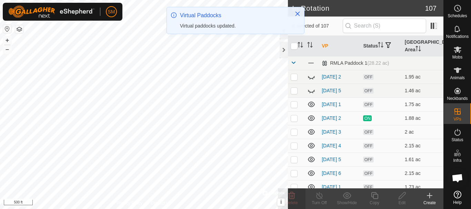
click at [294, 63] on span at bounding box center [294, 63] width 6 height 6
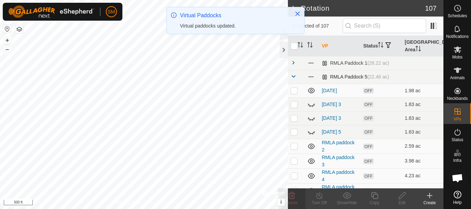
click at [292, 75] on span at bounding box center [294, 77] width 6 height 6
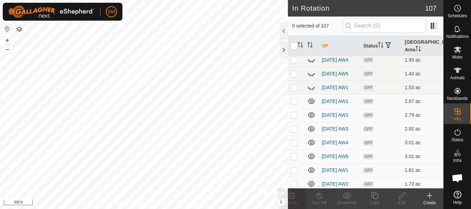
scroll to position [69, 0]
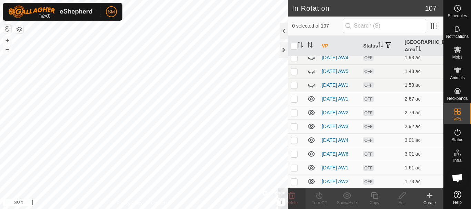
click at [294, 96] on p-checkbox at bounding box center [294, 99] width 7 height 6
click at [296, 110] on p-checkbox at bounding box center [294, 113] width 7 height 6
click at [295, 126] on p-checkbox at bounding box center [294, 127] width 7 height 6
click at [292, 140] on p-checkbox at bounding box center [294, 141] width 7 height 6
click at [293, 154] on p-checkbox at bounding box center [294, 154] width 7 height 6
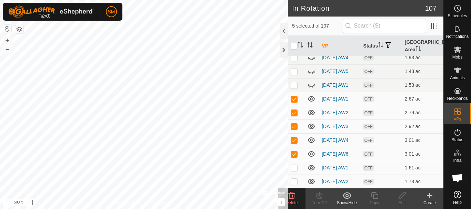
click at [294, 198] on icon at bounding box center [291, 195] width 7 height 7
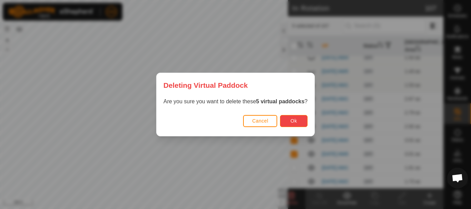
click at [299, 119] on button "Ok" at bounding box center [294, 121] width 28 height 12
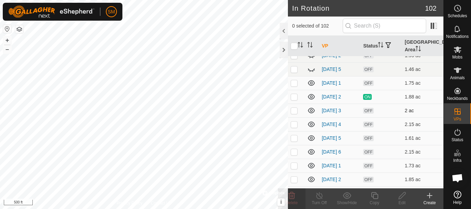
scroll to position [0, 0]
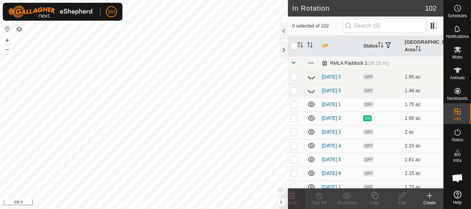
click at [293, 61] on span at bounding box center [294, 63] width 6 height 6
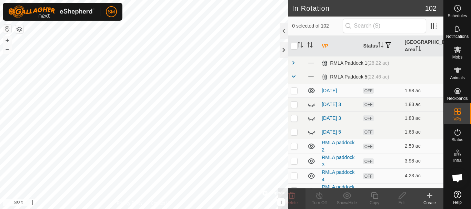
click at [291, 77] on span at bounding box center [294, 77] width 6 height 6
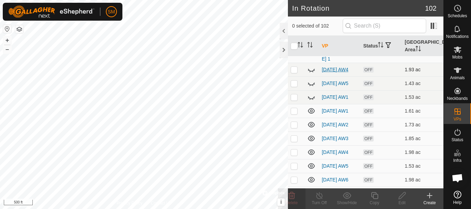
scroll to position [69, 0]
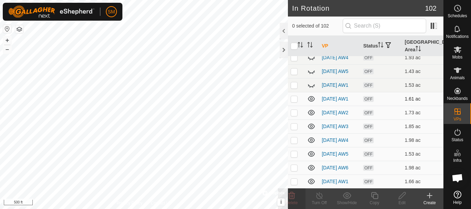
click at [292, 97] on p-checkbox at bounding box center [294, 99] width 7 height 6
click at [295, 110] on p-checkbox at bounding box center [294, 113] width 7 height 6
click at [295, 124] on p-checkbox at bounding box center [294, 127] width 7 height 6
click at [292, 140] on p-checkbox at bounding box center [294, 141] width 7 height 6
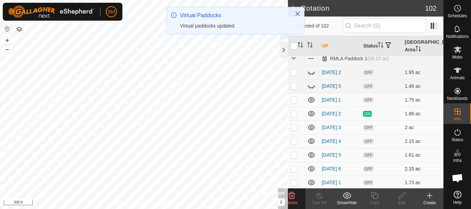
scroll to position [0, 0]
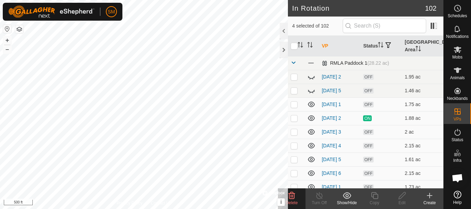
click at [293, 61] on span at bounding box center [294, 63] width 6 height 6
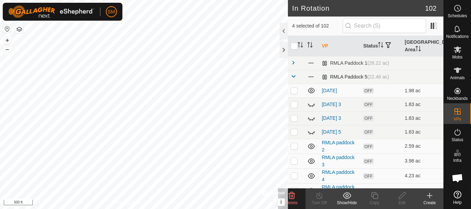
click at [293, 75] on span at bounding box center [294, 77] width 6 height 6
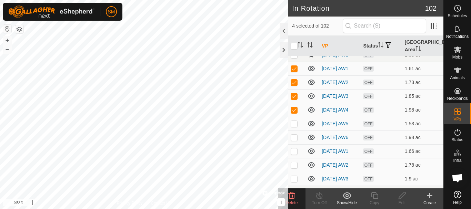
scroll to position [103, 0]
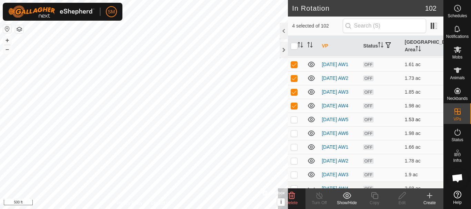
click at [294, 119] on p-checkbox at bounding box center [294, 120] width 7 height 6
click at [292, 135] on p-checkbox at bounding box center [294, 134] width 7 height 6
click at [292, 195] on icon at bounding box center [291, 195] width 7 height 7
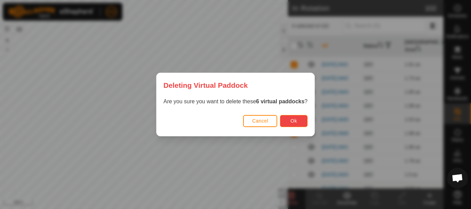
click at [296, 117] on button "Ok" at bounding box center [294, 121] width 28 height 12
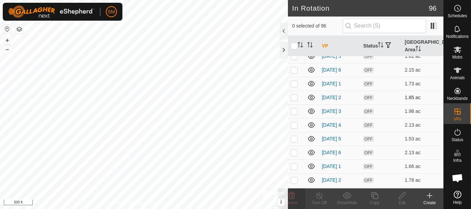
scroll to position [0, 0]
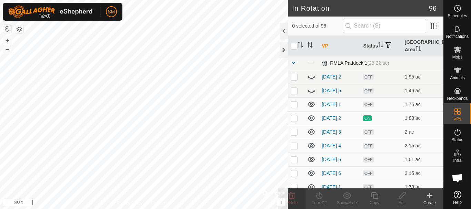
click at [294, 62] on span at bounding box center [294, 63] width 6 height 6
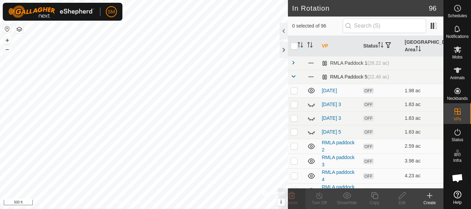
click at [292, 74] on span at bounding box center [294, 77] width 6 height 6
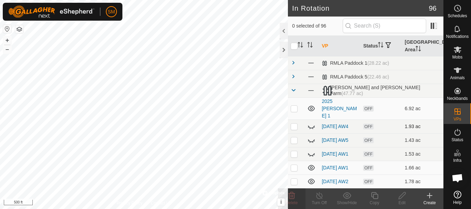
scroll to position [69, 0]
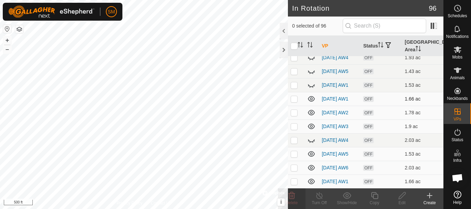
click at [295, 96] on p-checkbox at bounding box center [294, 99] width 7 height 6
click at [294, 111] on p-checkbox at bounding box center [294, 113] width 7 height 6
click at [295, 125] on p-checkbox at bounding box center [294, 127] width 7 height 6
click at [295, 140] on p-checkbox at bounding box center [294, 141] width 7 height 6
click at [295, 156] on p-checkbox at bounding box center [294, 154] width 7 height 6
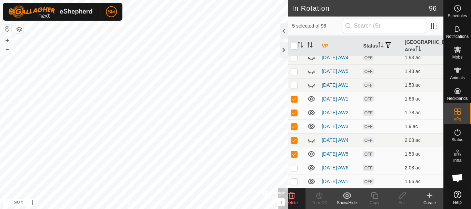
click at [293, 168] on p-checkbox at bounding box center [294, 168] width 7 height 6
click at [293, 203] on span "Delete" at bounding box center [292, 203] width 12 height 5
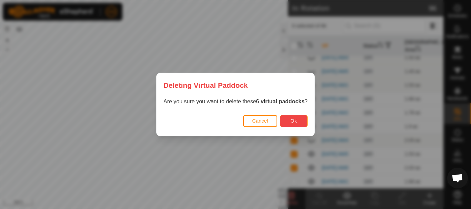
click at [295, 124] on button "Ok" at bounding box center [294, 121] width 28 height 12
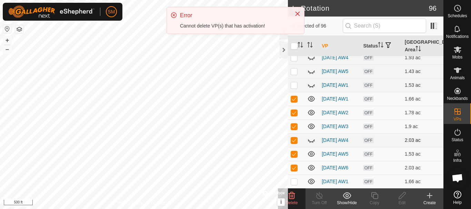
click at [293, 138] on p-checkbox at bounding box center [294, 141] width 7 height 6
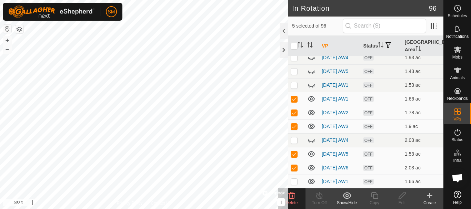
click at [294, 198] on icon at bounding box center [291, 195] width 7 height 7
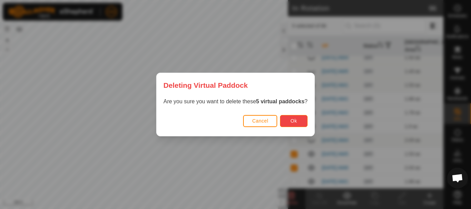
click at [291, 124] on button "Ok" at bounding box center [294, 121] width 28 height 12
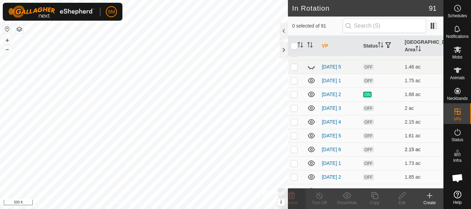
scroll to position [0, 0]
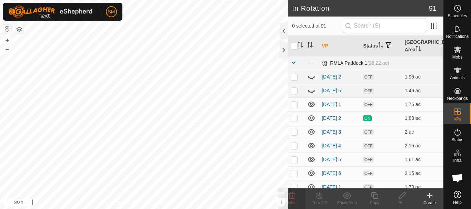
click at [293, 62] on span at bounding box center [294, 63] width 6 height 6
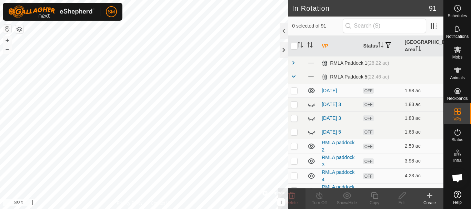
click at [292, 76] on span at bounding box center [294, 77] width 6 height 6
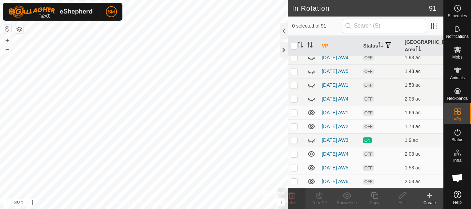
scroll to position [103, 0]
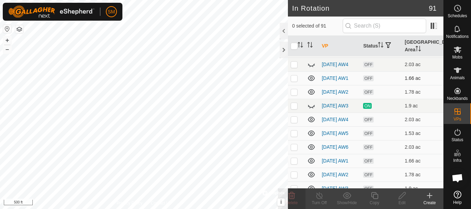
click at [293, 75] on p-checkbox at bounding box center [294, 78] width 7 height 6
click at [295, 91] on p-checkbox at bounding box center [294, 92] width 7 height 6
click at [293, 122] on p-checkbox at bounding box center [294, 120] width 7 height 6
click at [296, 135] on p-checkbox at bounding box center [294, 134] width 7 height 6
click at [295, 150] on p-checkbox at bounding box center [294, 147] width 7 height 6
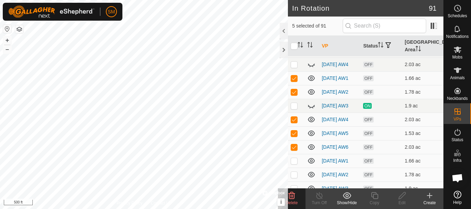
click at [292, 197] on icon at bounding box center [291, 195] width 7 height 7
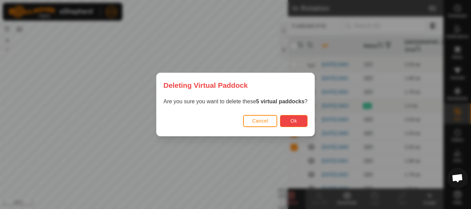
click at [298, 118] on button "Ok" at bounding box center [294, 121] width 28 height 12
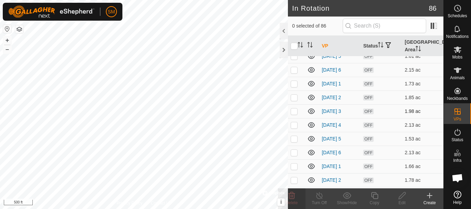
scroll to position [0, 0]
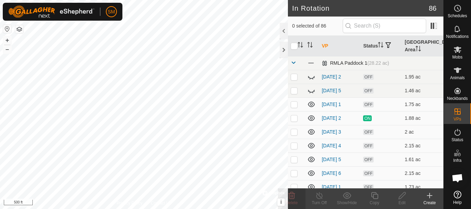
click at [293, 61] on span at bounding box center [294, 63] width 6 height 6
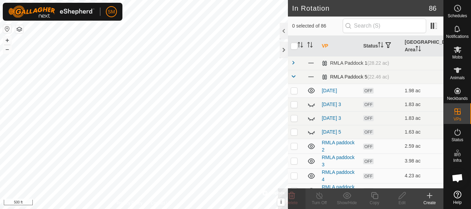
click at [293, 75] on span at bounding box center [294, 77] width 6 height 6
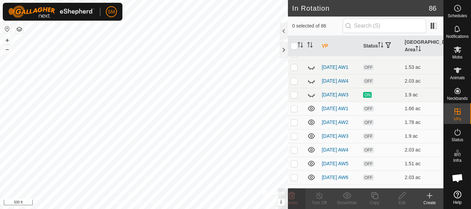
scroll to position [103, 0]
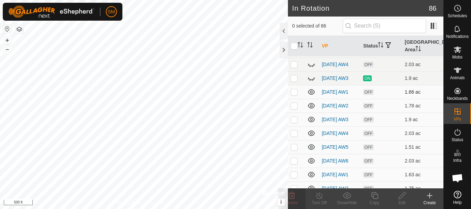
click at [294, 91] on p-checkbox at bounding box center [294, 92] width 7 height 6
click at [293, 106] on p-checkbox at bounding box center [294, 106] width 7 height 6
click at [293, 119] on p-checkbox at bounding box center [294, 120] width 7 height 6
click at [292, 136] on p-checkbox at bounding box center [294, 134] width 7 height 6
click at [294, 150] on p-checkbox at bounding box center [294, 147] width 7 height 6
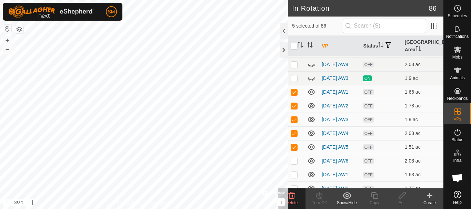
click at [295, 164] on p-checkbox at bounding box center [294, 161] width 7 height 6
click at [293, 198] on icon at bounding box center [291, 196] width 8 height 8
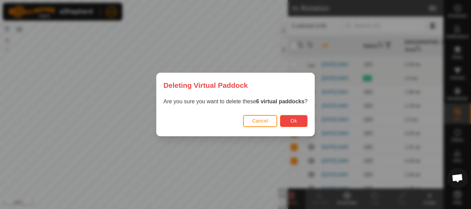
click at [291, 116] on button "Ok" at bounding box center [294, 121] width 28 height 12
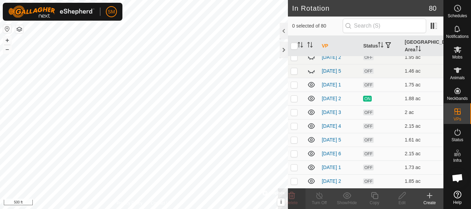
scroll to position [0, 0]
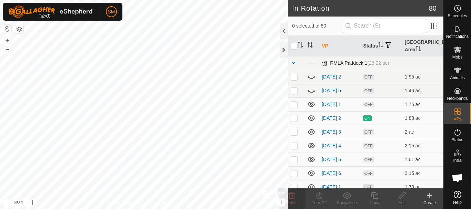
click at [295, 62] on span at bounding box center [294, 63] width 6 height 6
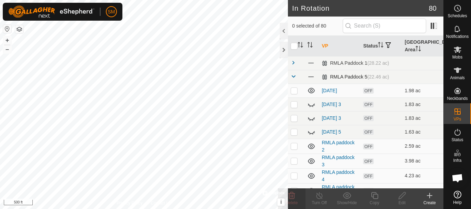
click at [292, 75] on span at bounding box center [294, 77] width 6 height 6
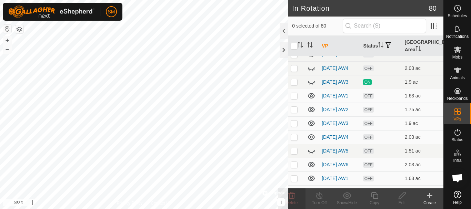
scroll to position [103, 0]
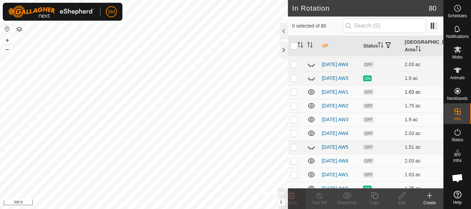
click at [295, 89] on p-checkbox at bounding box center [294, 92] width 7 height 6
click at [294, 106] on p-checkbox at bounding box center [294, 106] width 7 height 6
click at [293, 121] on p-checkbox at bounding box center [294, 120] width 7 height 6
click at [292, 133] on p-checkbox at bounding box center [294, 134] width 7 height 6
click at [294, 150] on p-checkbox at bounding box center [294, 147] width 7 height 6
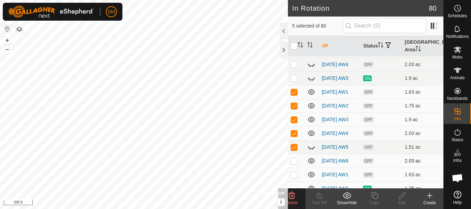
click at [294, 164] on p-checkbox at bounding box center [294, 161] width 7 height 6
click at [292, 199] on icon at bounding box center [291, 195] width 7 height 7
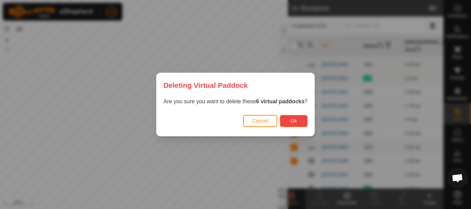
click at [295, 121] on span "Ok" at bounding box center [294, 121] width 7 height 6
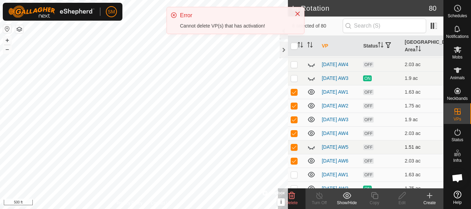
click at [295, 150] on p-checkbox at bounding box center [294, 147] width 7 height 6
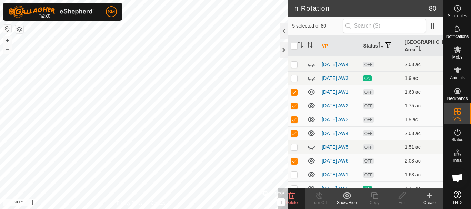
click at [295, 193] on icon at bounding box center [291, 196] width 8 height 8
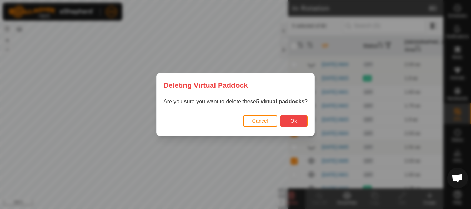
click at [293, 118] on button "Ok" at bounding box center [294, 121] width 28 height 12
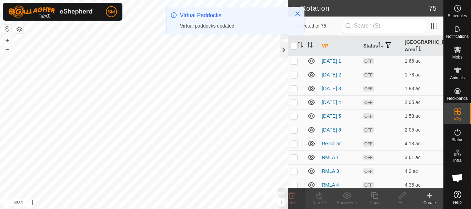
scroll to position [276, 0]
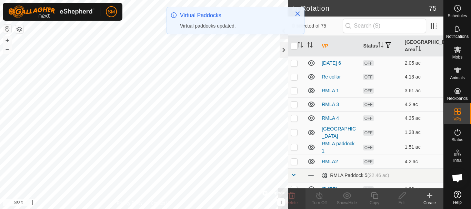
click at [292, 77] on p-checkbox at bounding box center [294, 77] width 7 height 6
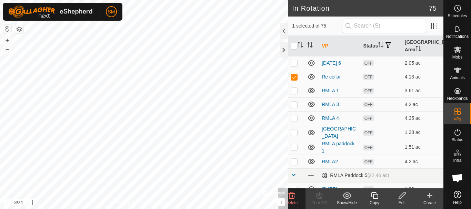
click at [296, 196] on delete-svg-icon at bounding box center [292, 196] width 28 height 8
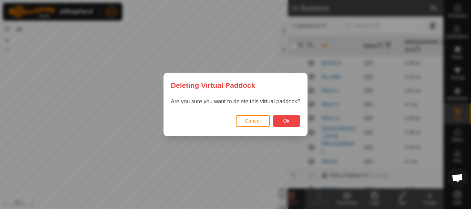
click at [287, 121] on span "Ok" at bounding box center [286, 121] width 7 height 6
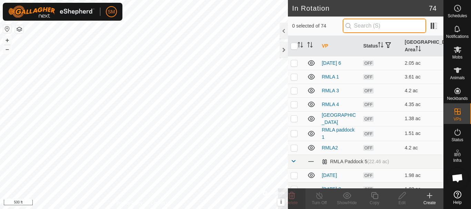
click at [359, 24] on input "text" at bounding box center [384, 26] width 83 height 14
paste input "[DATE] AW"
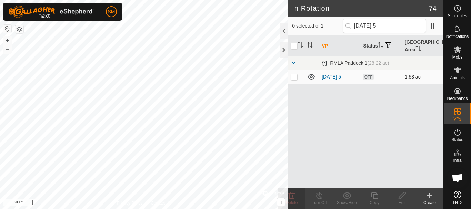
click at [295, 77] on p-checkbox at bounding box center [294, 77] width 7 height 6
click at [375, 197] on icon at bounding box center [374, 196] width 9 height 8
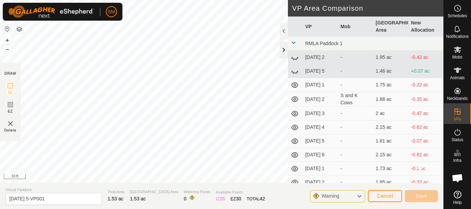
click at [284, 52] on div at bounding box center [283, 50] width 8 height 17
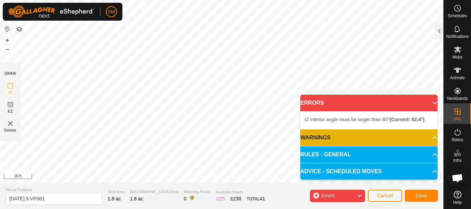
click at [128, 0] on html "SM Schedules Notifications Mobs Animals Neckbands VPs Status Infra Heatmap Help…" at bounding box center [235, 104] width 471 height 209
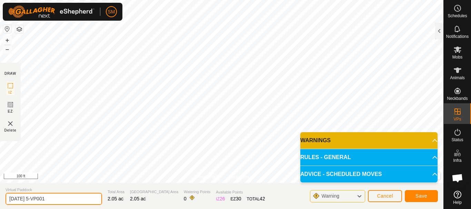
click at [67, 200] on input "[DATE] 5-VP001" at bounding box center [54, 199] width 96 height 12
paste input "4 AW"
drag, startPoint x: 35, startPoint y: 197, endPoint x: 0, endPoint y: 200, distance: 34.9
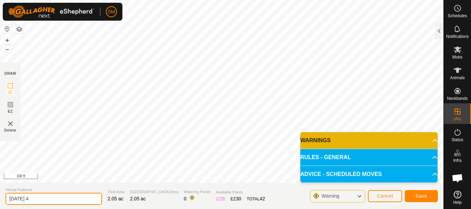
click at [0, 200] on section "Virtual Paddock [DATE] 4 Total Area 2.05 ac Grazing Area 2.05 ac Watering Point…" at bounding box center [221, 196] width 443 height 26
click at [47, 199] on input "[DATE] 4" at bounding box center [54, 199] width 96 height 12
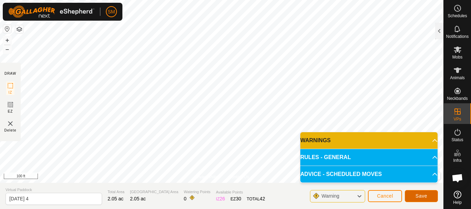
click at [427, 196] on button "Save" at bounding box center [421, 196] width 33 height 12
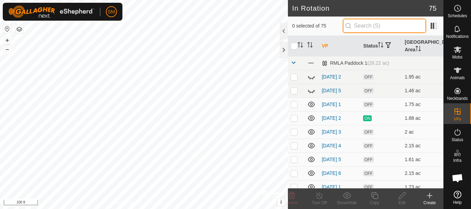
click at [370, 25] on input "text" at bounding box center [384, 26] width 83 height 14
paste input "[DATE]"
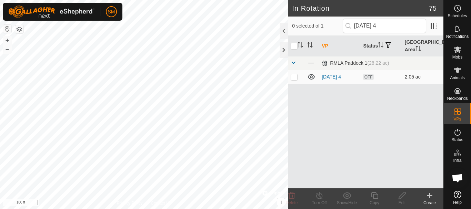
click at [294, 77] on p-checkbox at bounding box center [294, 77] width 7 height 6
click at [375, 197] on icon at bounding box center [374, 196] width 9 height 8
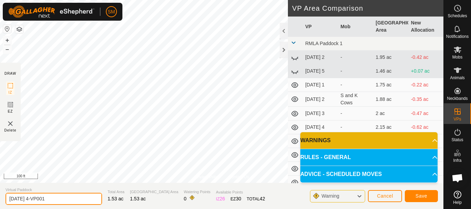
click at [58, 199] on input "[DATE] 4-VP001" at bounding box center [54, 199] width 96 height 12
paste input "text"
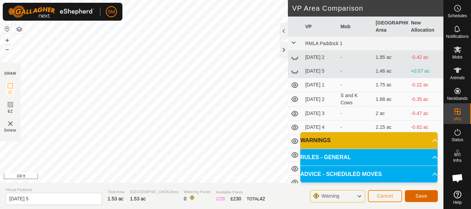
click at [417, 194] on span "Save" at bounding box center [421, 196] width 12 height 6
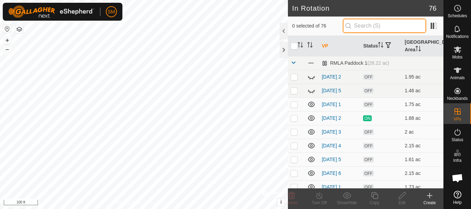
click at [386, 22] on input "text" at bounding box center [384, 26] width 83 height 14
paste input "[DATE]"
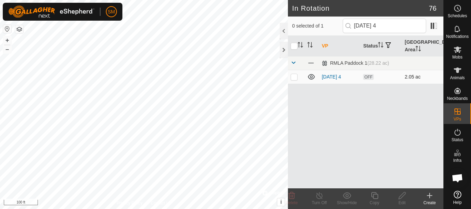
click at [293, 80] on td at bounding box center [296, 77] width 17 height 14
click at [375, 200] on icon at bounding box center [374, 196] width 9 height 8
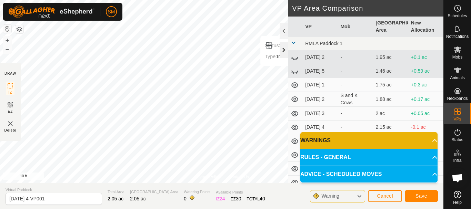
click at [284, 50] on div at bounding box center [283, 50] width 8 height 17
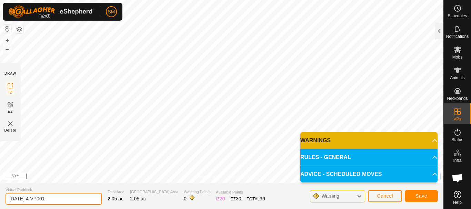
click at [67, 201] on input "[DATE] 4-VP001" at bounding box center [54, 199] width 96 height 12
paste input "text"
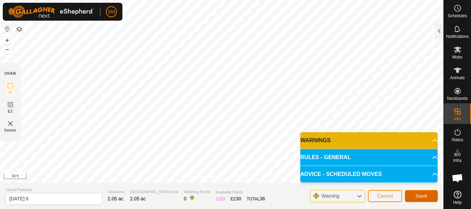
click at [434, 196] on button "Save" at bounding box center [421, 196] width 33 height 12
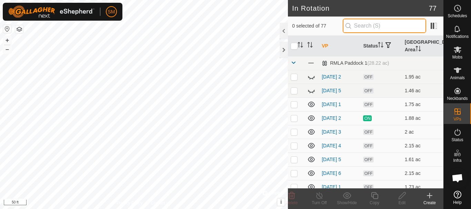
click at [381, 21] on input "text" at bounding box center [384, 26] width 83 height 14
paste input "[DATE]"
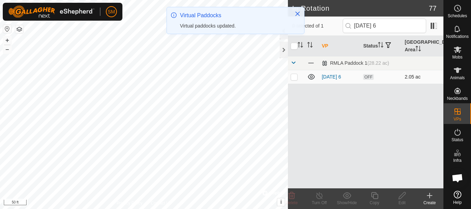
click at [294, 77] on p-checkbox at bounding box center [294, 77] width 7 height 6
click at [376, 198] on icon at bounding box center [374, 196] width 9 height 8
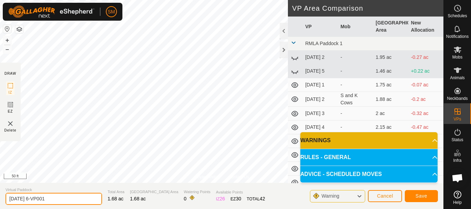
click at [67, 200] on input "[DATE] 6-VP001" at bounding box center [54, 199] width 96 height 12
paste input "text"
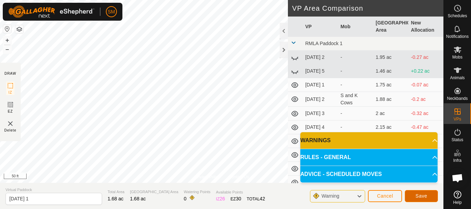
click at [426, 195] on span "Save" at bounding box center [421, 196] width 12 height 6
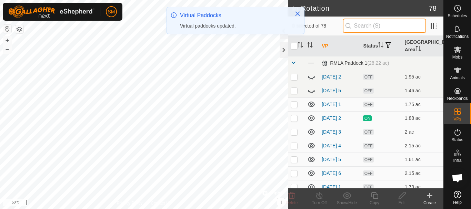
click at [386, 24] on input "text" at bounding box center [384, 26] width 83 height 14
paste input "[DATE]"
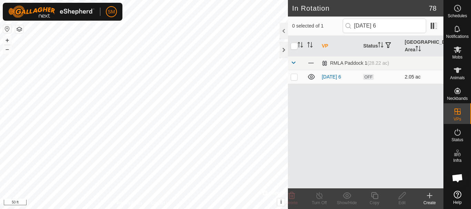
click at [294, 77] on p-checkbox at bounding box center [294, 77] width 7 height 6
click at [373, 199] on icon at bounding box center [374, 195] width 7 height 7
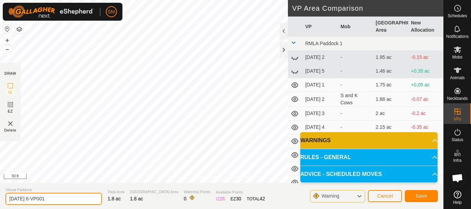
click at [65, 201] on input "[DATE] 6-VP001" at bounding box center [54, 199] width 96 height 12
paste input "text"
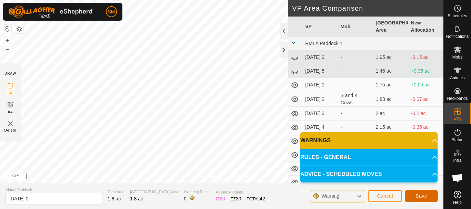
click at [418, 195] on span "Save" at bounding box center [421, 196] width 12 height 6
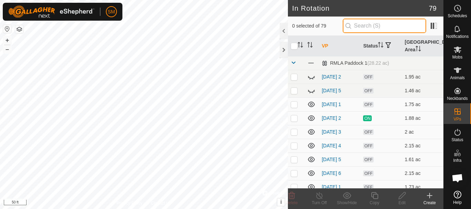
click at [383, 27] on input "text" at bounding box center [384, 26] width 83 height 14
paste input "[DATE]"
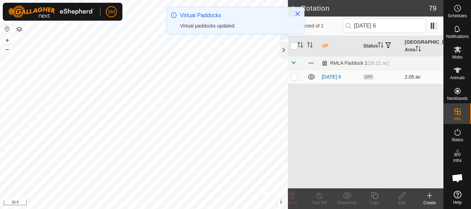
click at [295, 80] on td at bounding box center [296, 77] width 17 height 14
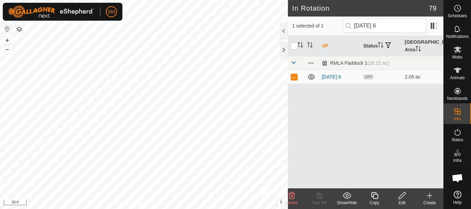
click at [374, 196] on icon at bounding box center [374, 196] width 9 height 8
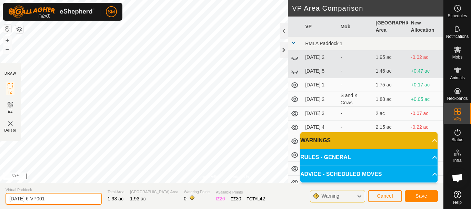
click at [70, 200] on input "[DATE] 6-VP001" at bounding box center [54, 199] width 96 height 12
click at [71, 200] on input "[DATE] 6-VP001" at bounding box center [54, 199] width 96 height 12
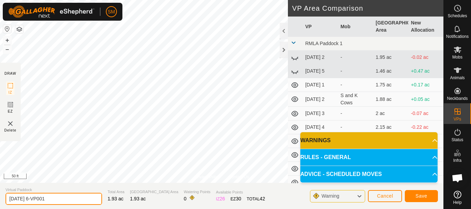
click at [71, 200] on input "[DATE] 6-VP001" at bounding box center [54, 199] width 96 height 12
paste input "text"
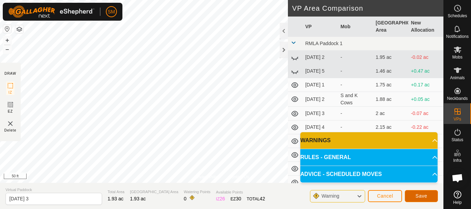
click at [420, 195] on span "Save" at bounding box center [421, 196] width 12 height 6
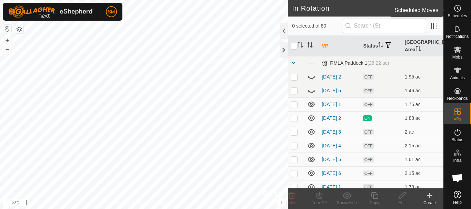
click at [456, 9] on icon at bounding box center [457, 8] width 8 height 8
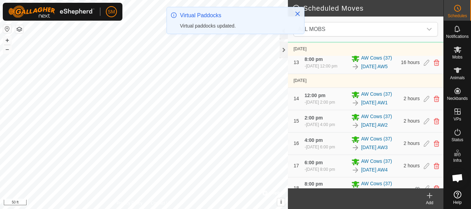
scroll to position [758, 0]
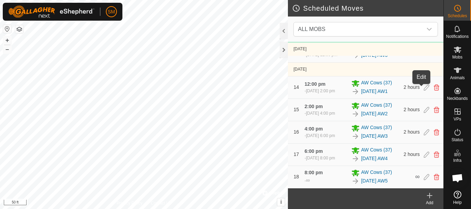
click at [424, 32] on icon at bounding box center [427, 29] width 6 height 6
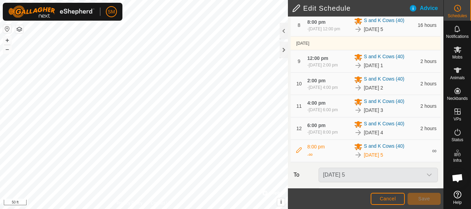
scroll to position [343, 0]
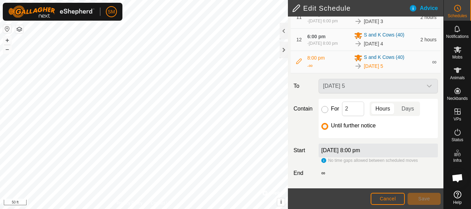
click at [325, 108] on input "For" at bounding box center [324, 109] width 7 height 7
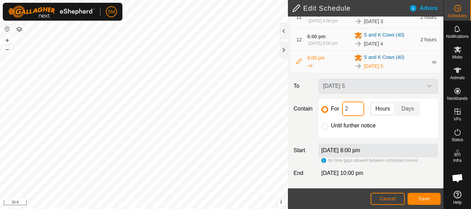
click at [352, 111] on input "2" at bounding box center [353, 109] width 22 height 14
click at [426, 196] on span "Save" at bounding box center [424, 199] width 12 height 6
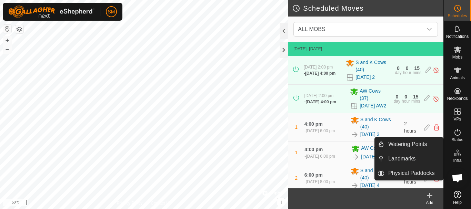
click at [429, 196] on icon at bounding box center [429, 196] width 5 height 0
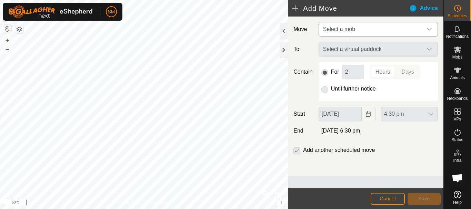
click at [356, 32] on span "Select a mob" at bounding box center [371, 29] width 102 height 14
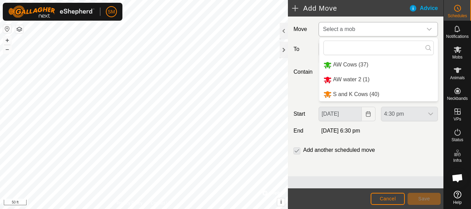
click at [349, 93] on li "S and K Cows (40)" at bounding box center [378, 95] width 119 height 14
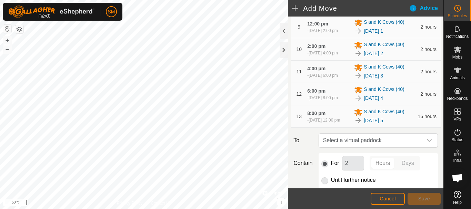
scroll to position [376, 0]
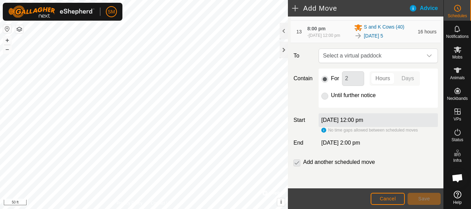
click at [425, 61] on div "dropdown trigger" at bounding box center [429, 56] width 14 height 14
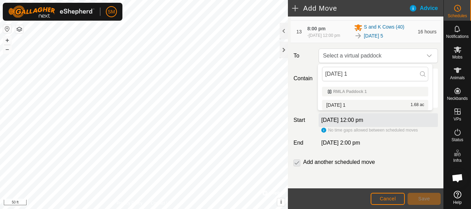
click at [342, 103] on li "[DATE] 1 1.68 ac" at bounding box center [375, 105] width 106 height 10
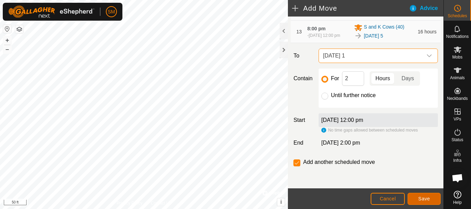
click at [424, 202] on button "Save" at bounding box center [423, 199] width 33 height 12
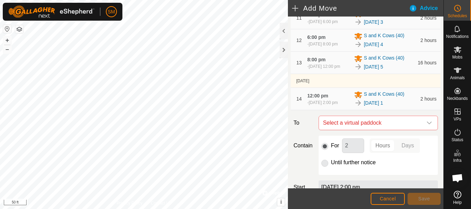
scroll to position [412, 0]
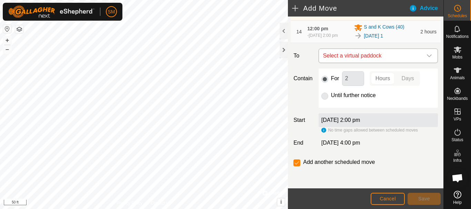
click at [427, 57] on icon "dropdown trigger" at bounding box center [429, 55] width 5 height 3
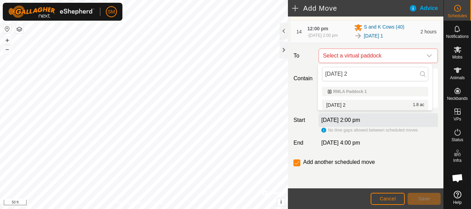
click at [344, 105] on li "[DATE] 2 1.8 ac" at bounding box center [375, 105] width 106 height 10
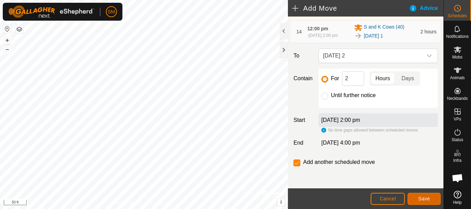
click at [419, 198] on span "Save" at bounding box center [424, 199] width 12 height 6
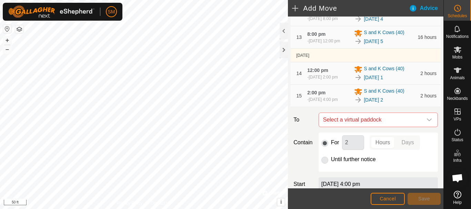
scroll to position [435, 0]
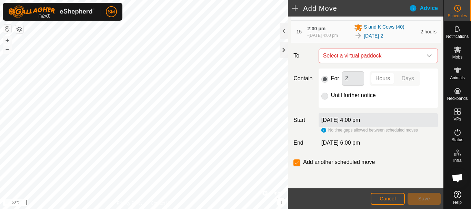
click at [426, 58] on icon "dropdown trigger" at bounding box center [429, 56] width 6 height 6
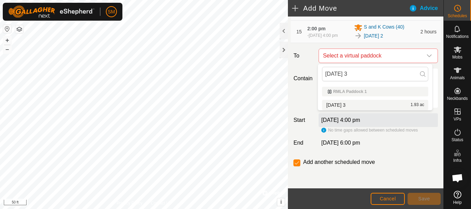
click at [342, 105] on li "[DATE] 3 1.93 ac" at bounding box center [375, 105] width 106 height 10
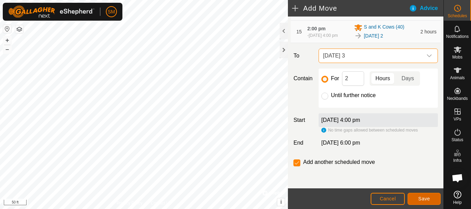
click at [427, 199] on span "Save" at bounding box center [424, 199] width 12 height 6
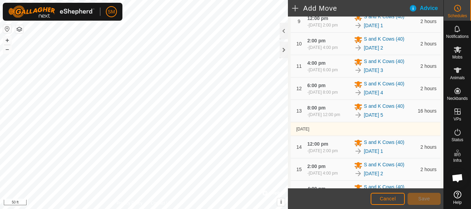
scroll to position [457, 0]
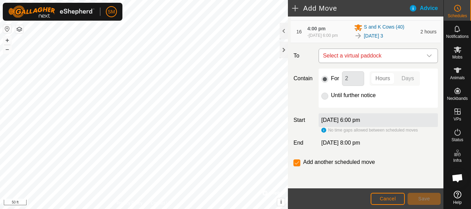
click at [426, 57] on icon "dropdown trigger" at bounding box center [429, 56] width 6 height 6
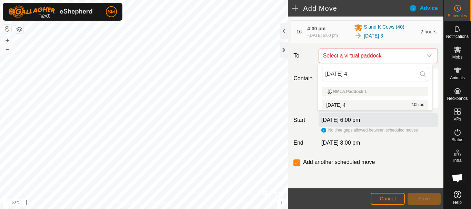
click at [352, 105] on li "[DATE] 4 2.05 ac" at bounding box center [375, 105] width 106 height 10
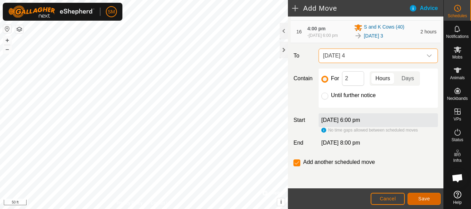
click at [424, 198] on span "Save" at bounding box center [424, 199] width 12 height 6
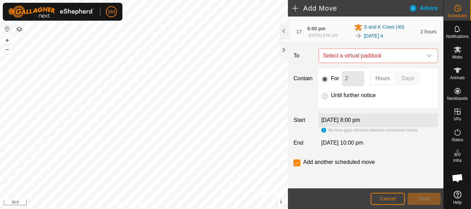
scroll to position [479, 0]
click at [426, 59] on icon "dropdown trigger" at bounding box center [429, 56] width 6 height 6
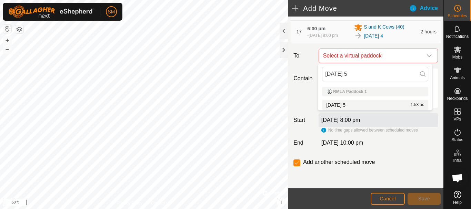
click at [345, 105] on span "[DATE] 5" at bounding box center [335, 105] width 19 height 5
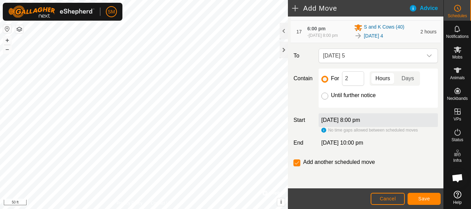
click at [326, 95] on input "Until further notice" at bounding box center [324, 96] width 7 height 7
click at [422, 196] on span "Save" at bounding box center [424, 199] width 12 height 6
